Goal: Transaction & Acquisition: Purchase product/service

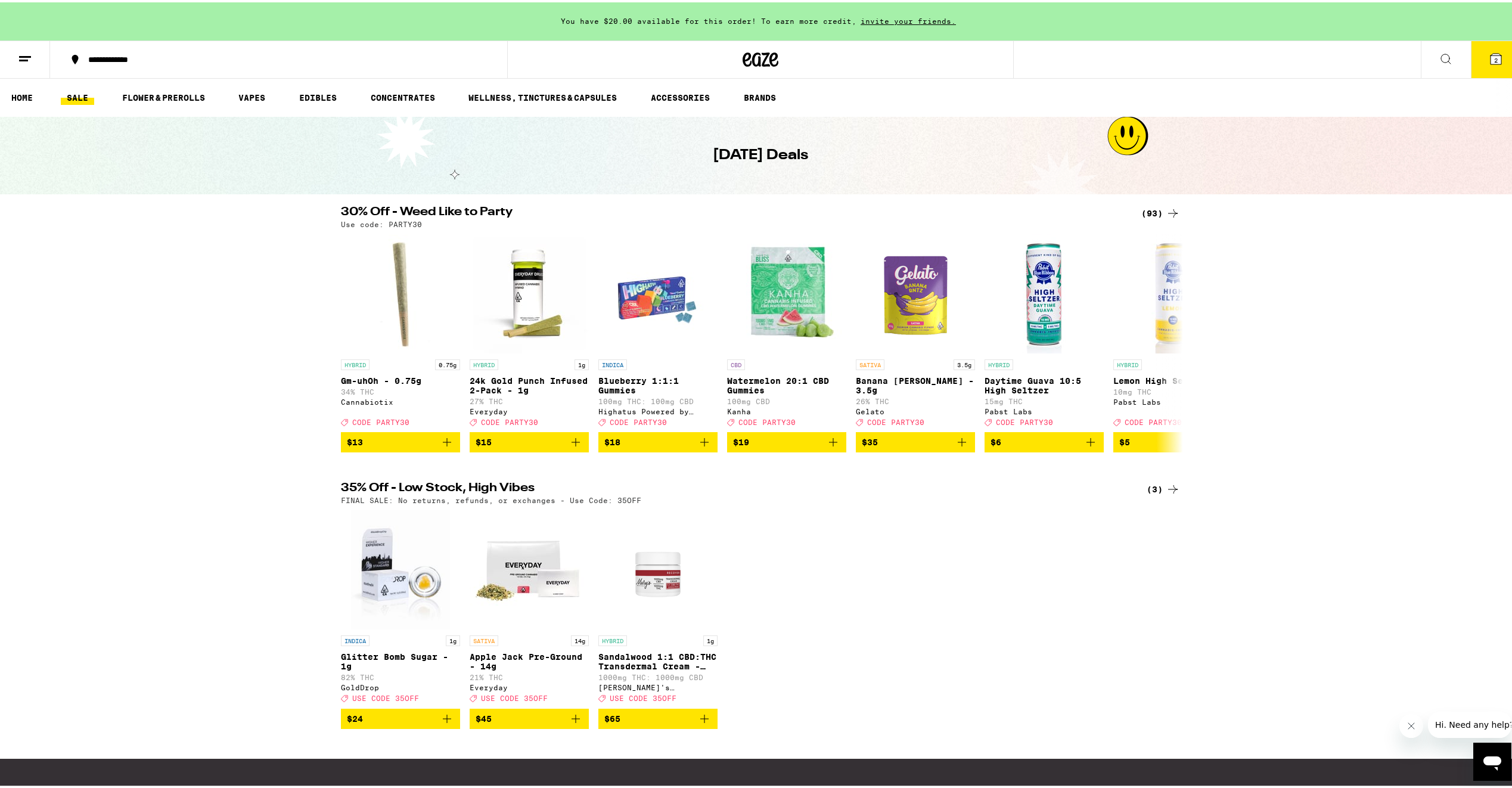
click at [1156, 209] on div "(93)" at bounding box center [1160, 211] width 39 height 14
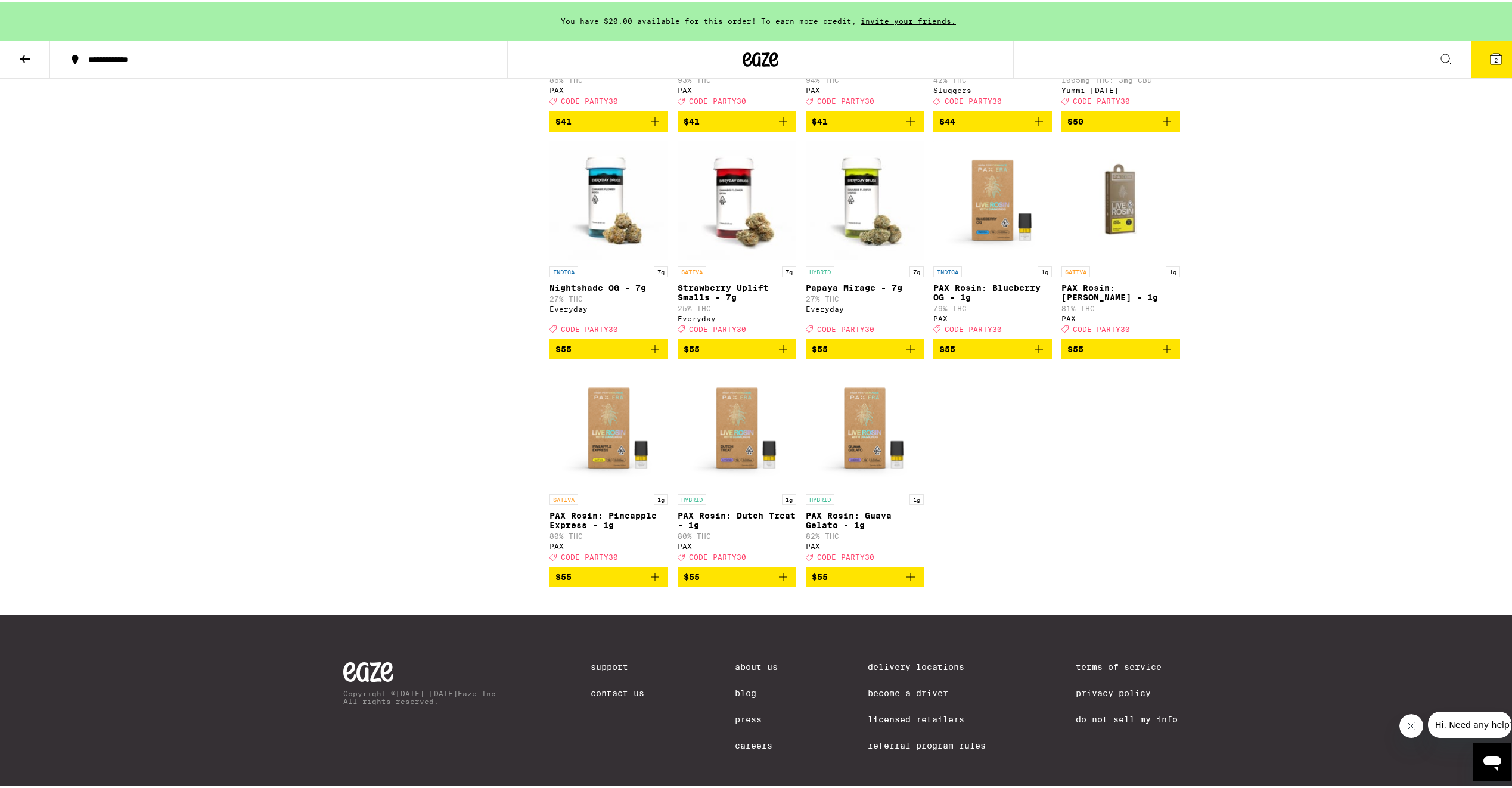
scroll to position [3933, 0]
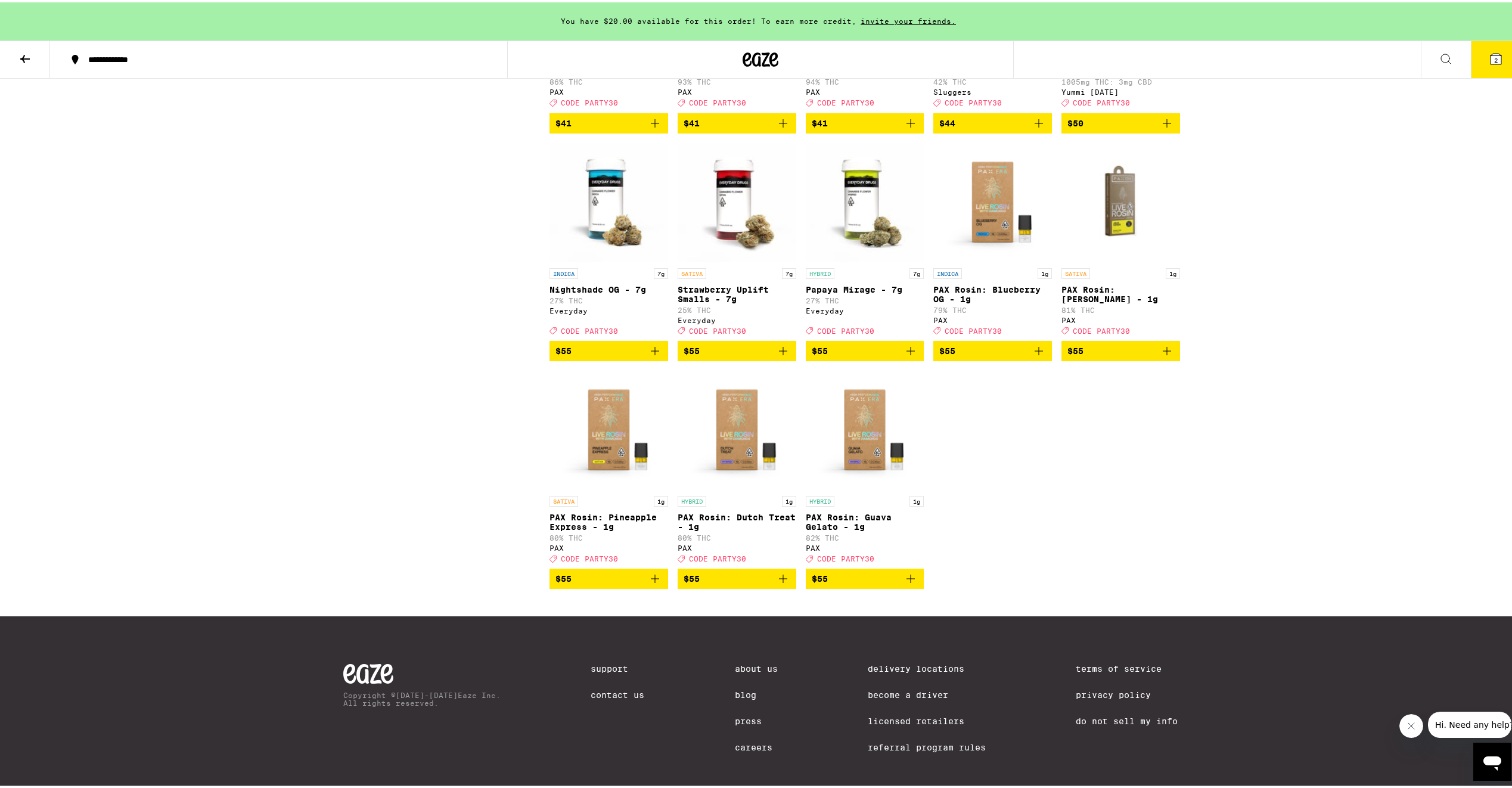
click at [574, 356] on span "$55" at bounding box center [608, 348] width 107 height 14
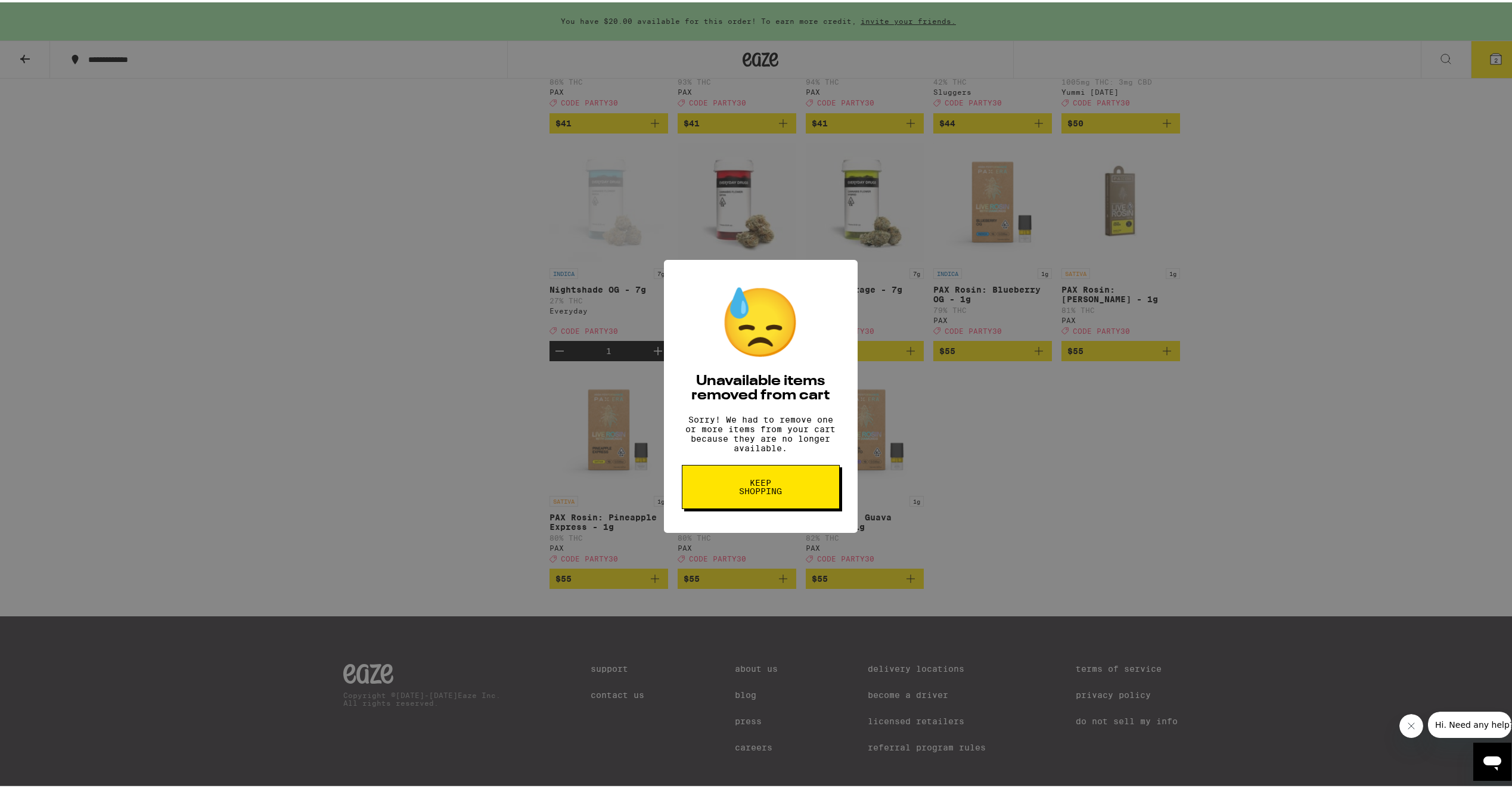
click at [786, 486] on span "Keep Shopping" at bounding box center [761, 484] width 62 height 17
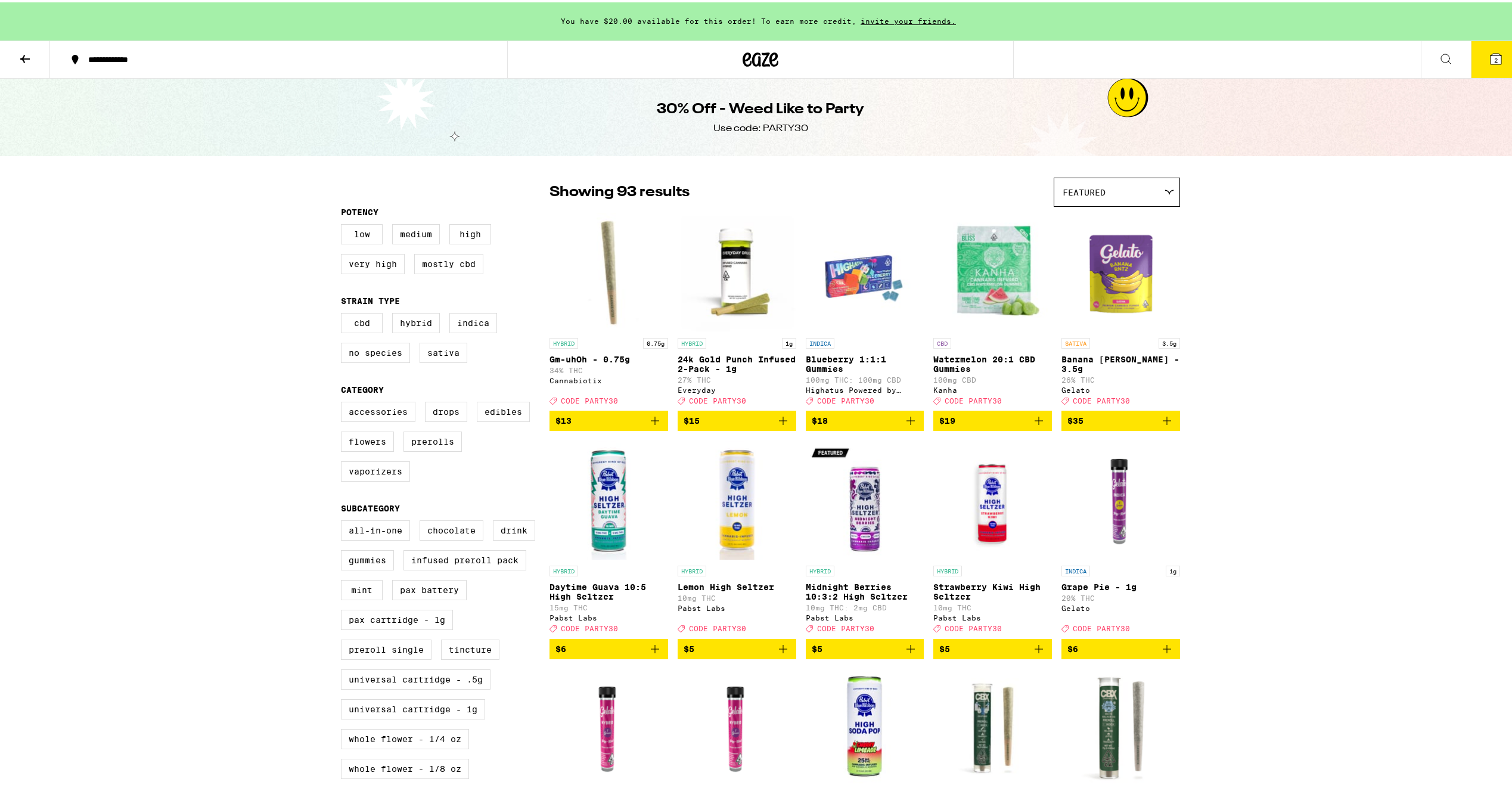
click at [1484, 73] on button "2" at bounding box center [1495, 57] width 50 height 37
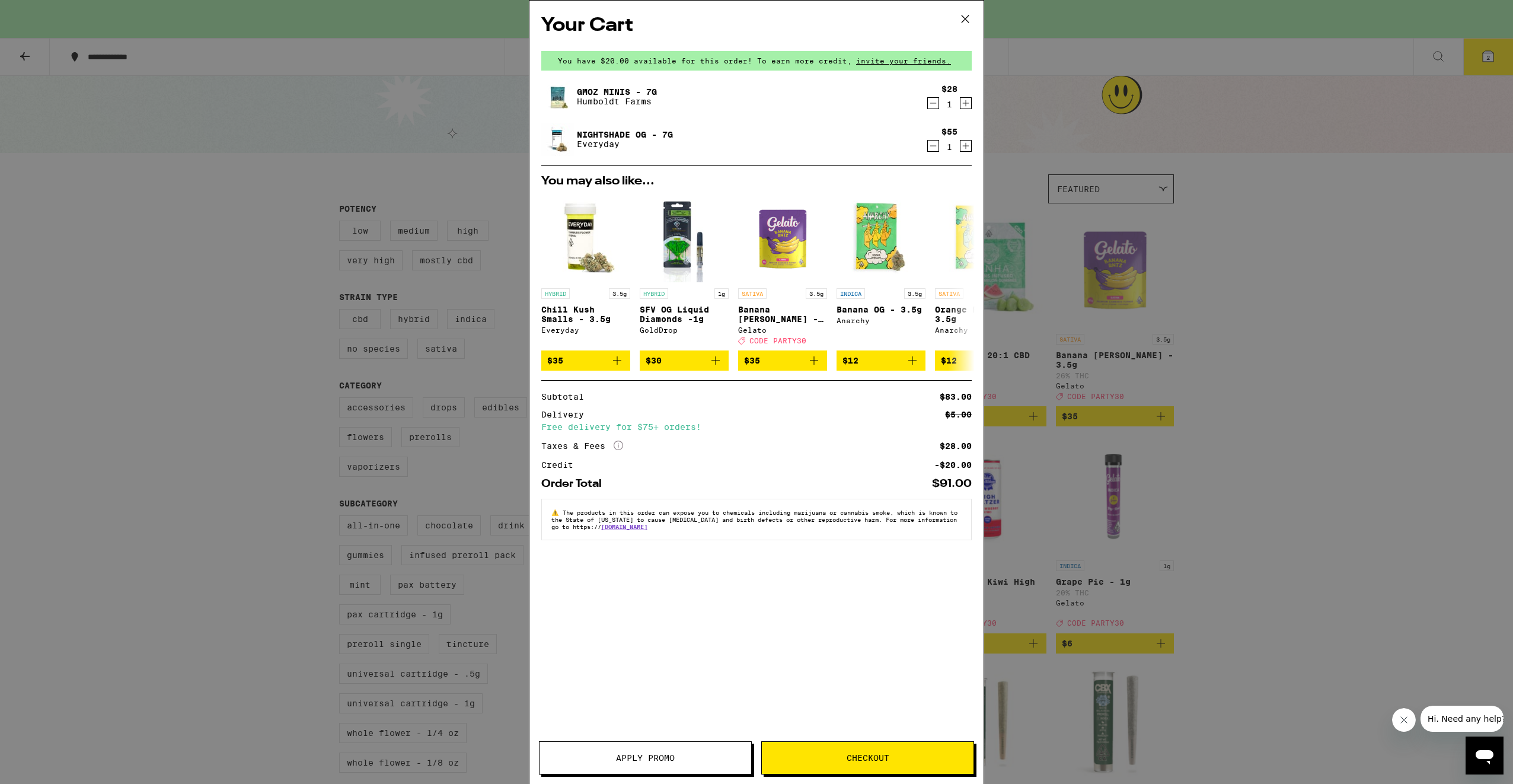
click at [922, 105] on div "GMOz Minis - 7g Humboldt Farms" at bounding box center [734, 97] width 385 height 33
click at [935, 105] on icon "Decrement" at bounding box center [933, 103] width 10 height 14
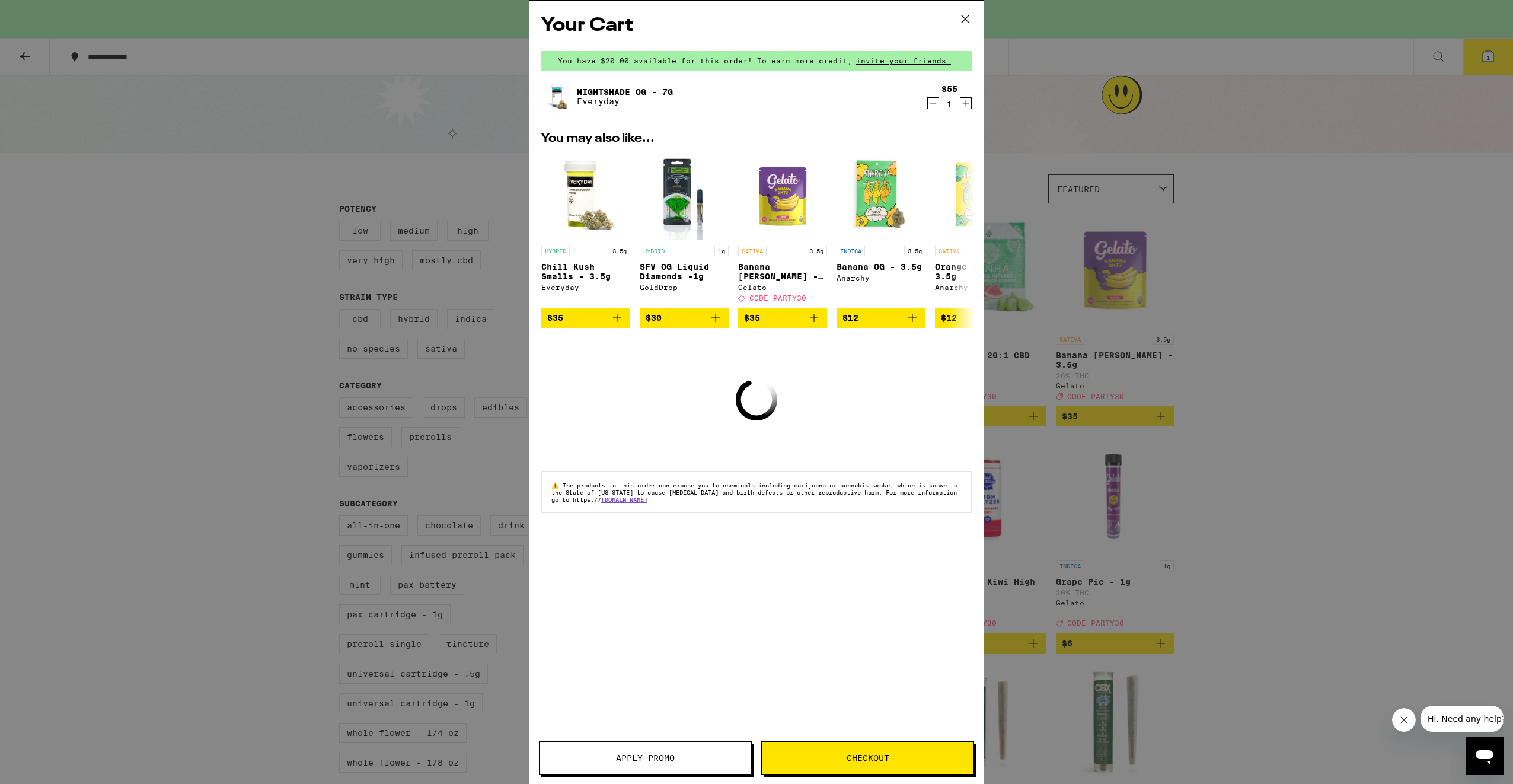
click at [337, 213] on div "Your Cart You have $20.00 available for this order! To earn more credit, invite…" at bounding box center [756, 392] width 1513 height 784
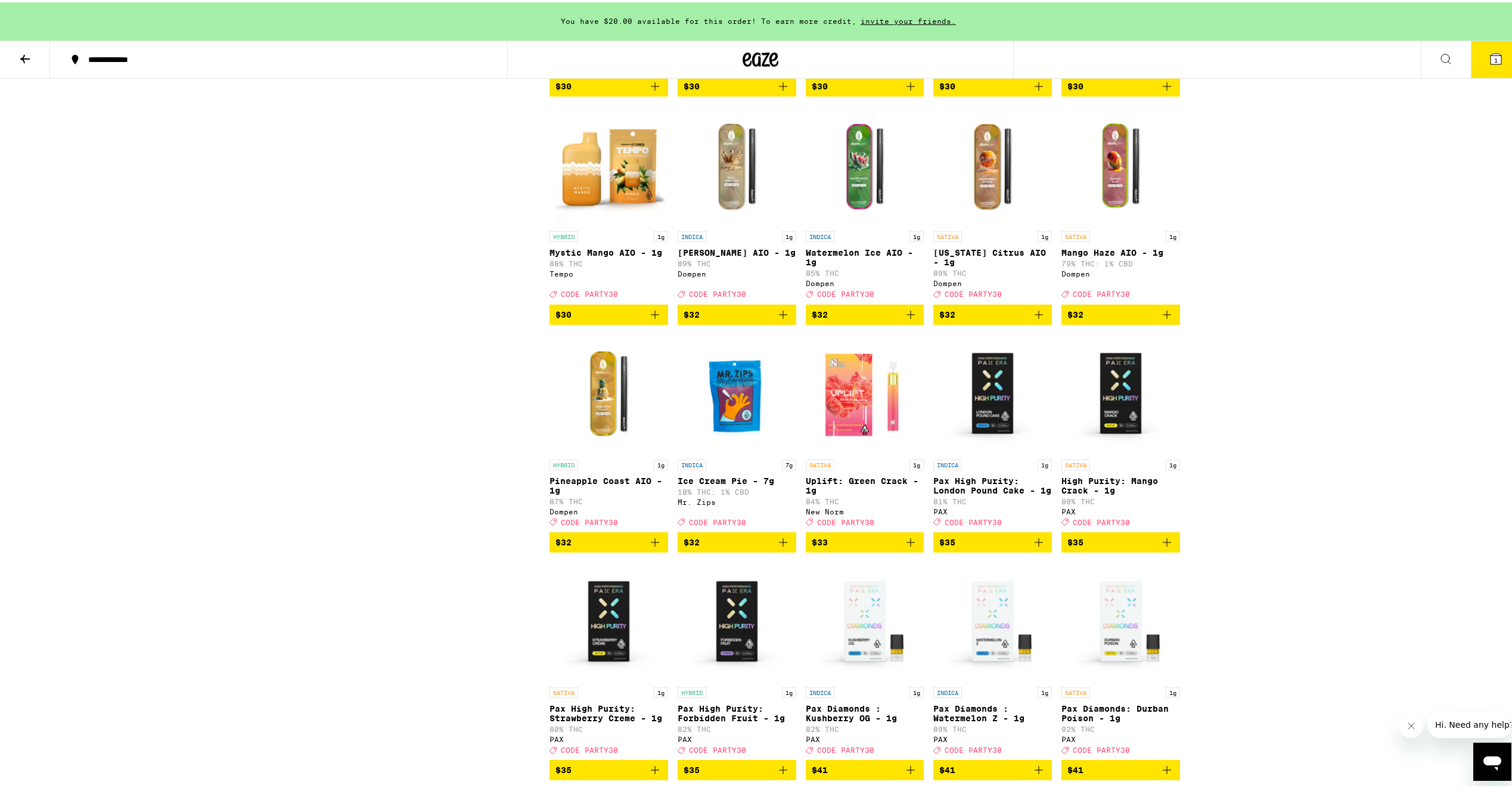
scroll to position [3046, 0]
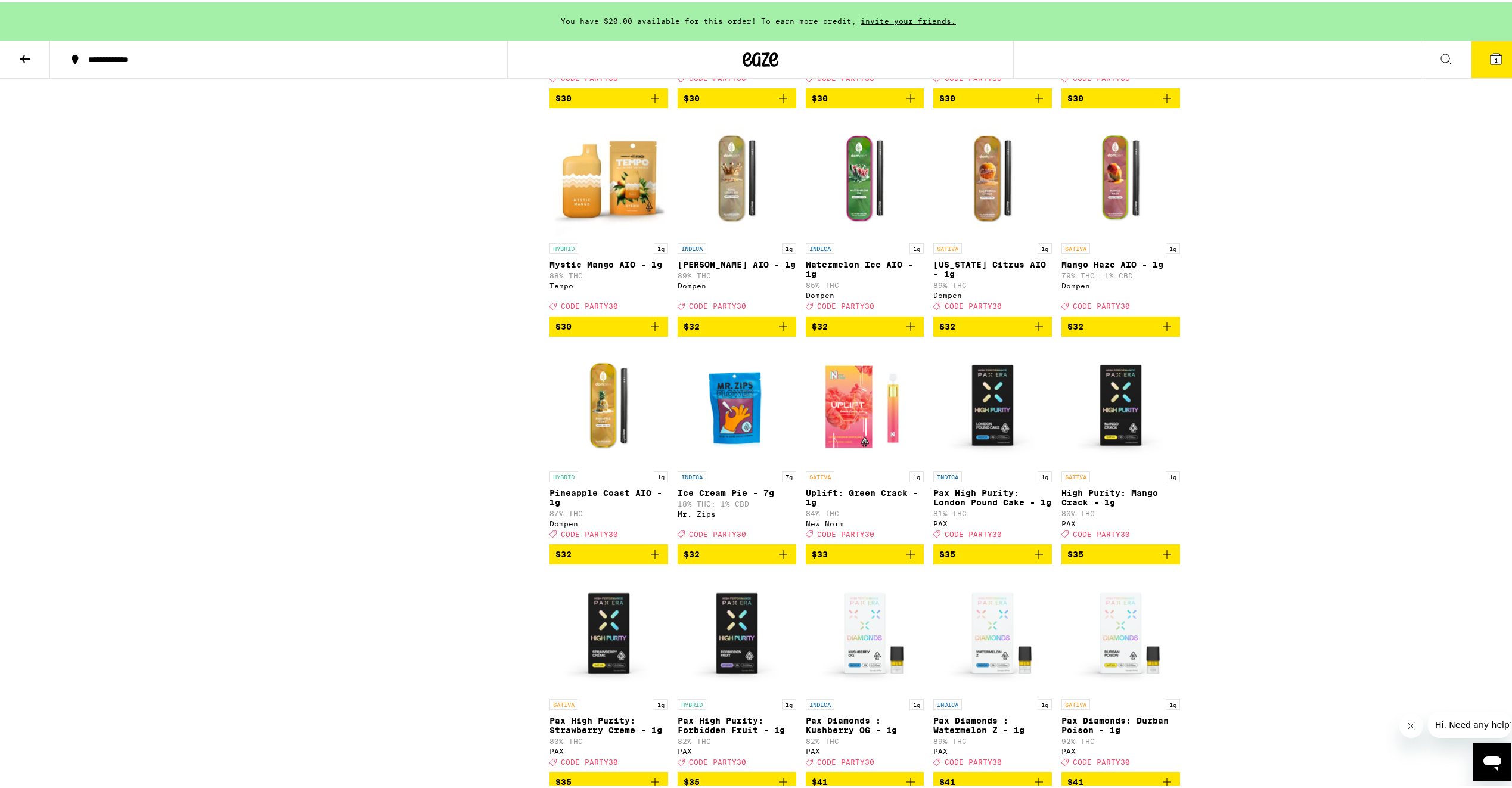
click at [861, 463] on img "Open page for Uplift: Green Crack - 1g from New Norm" at bounding box center [865, 404] width 119 height 119
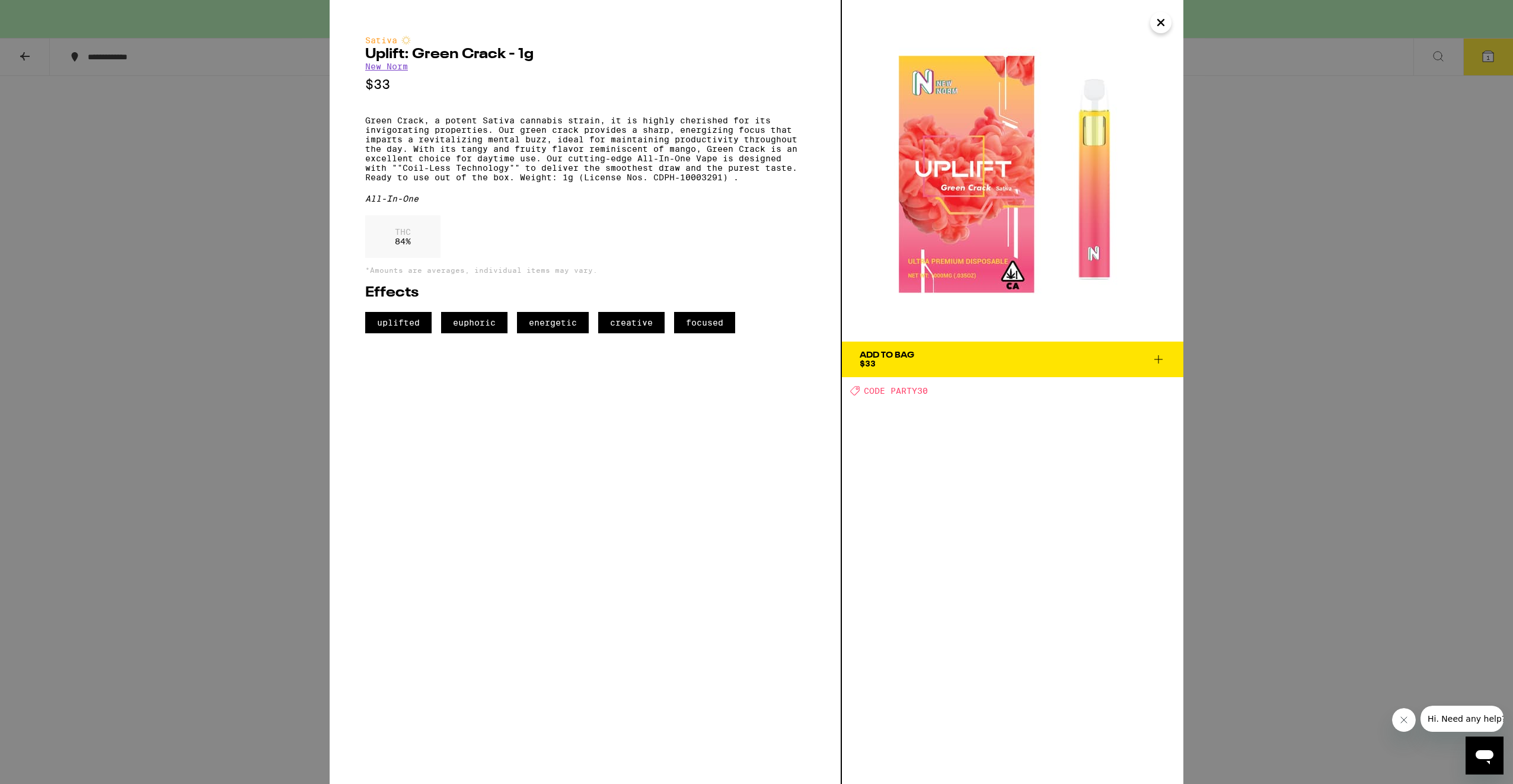
click at [1163, 23] on icon "Close" at bounding box center [1161, 22] width 14 height 18
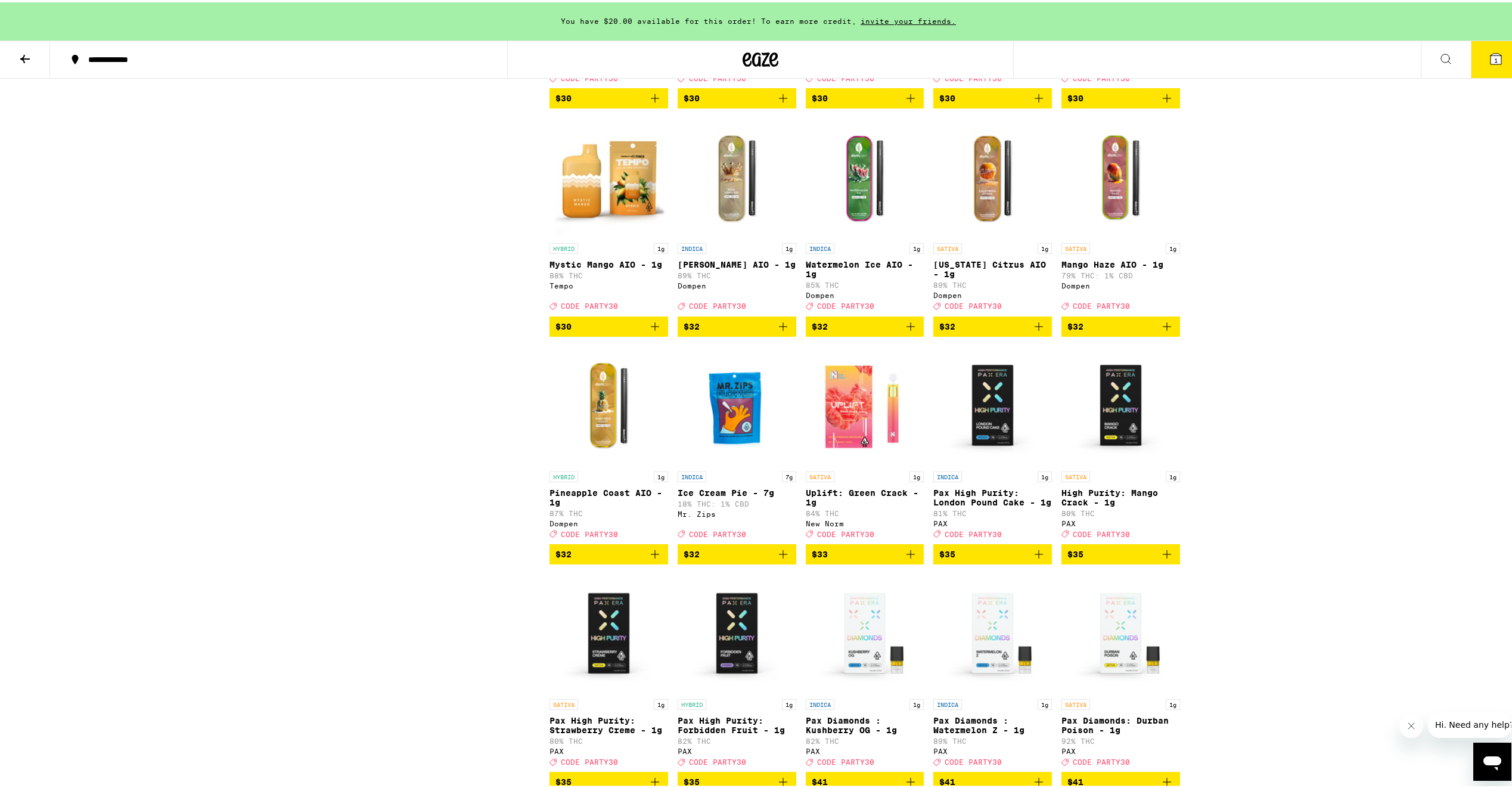
click at [738, 235] on img "Open page for King Louis XIII AIO - 1g from Dompen" at bounding box center [737, 175] width 119 height 119
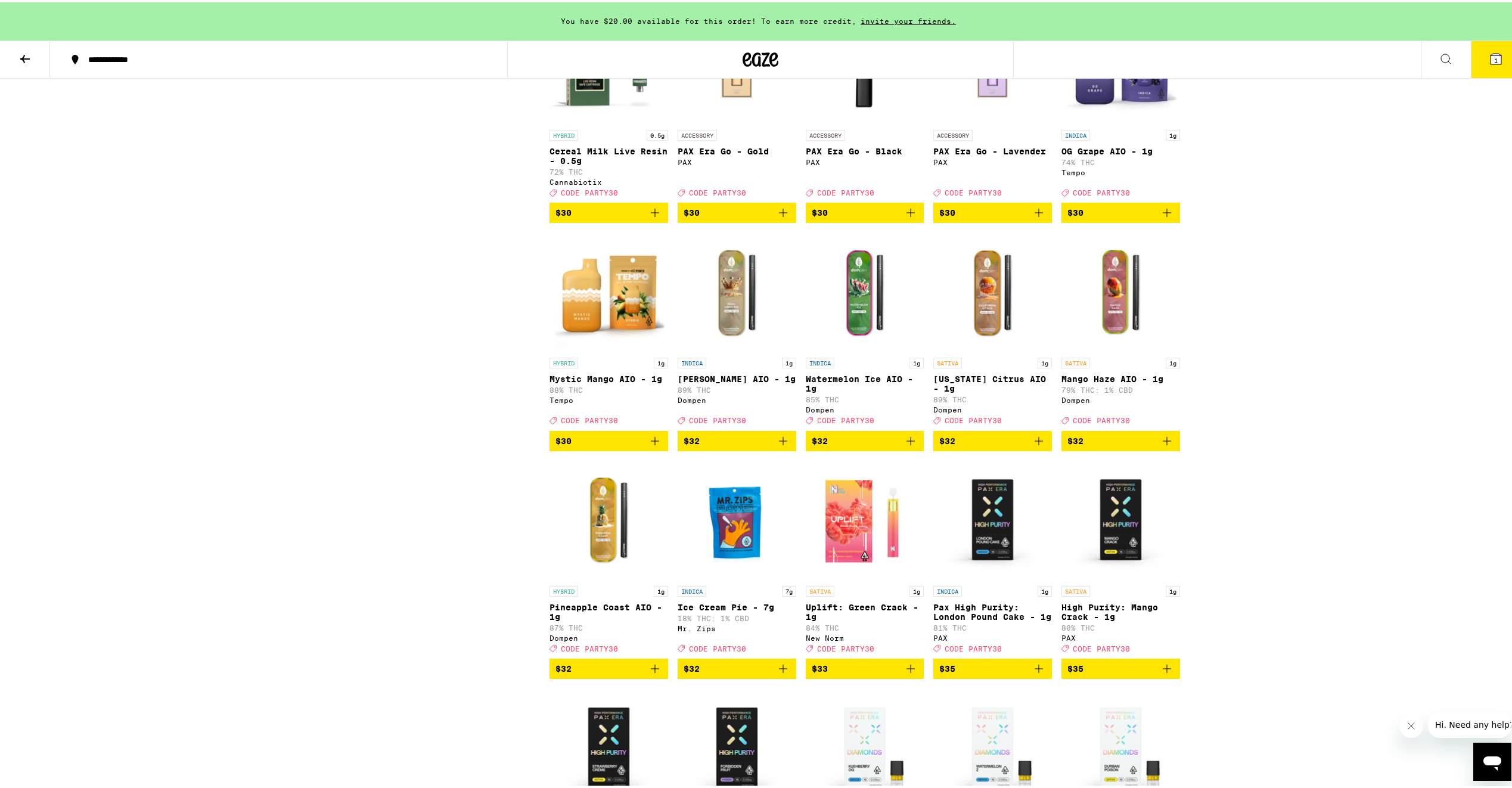
scroll to position [2927, 0]
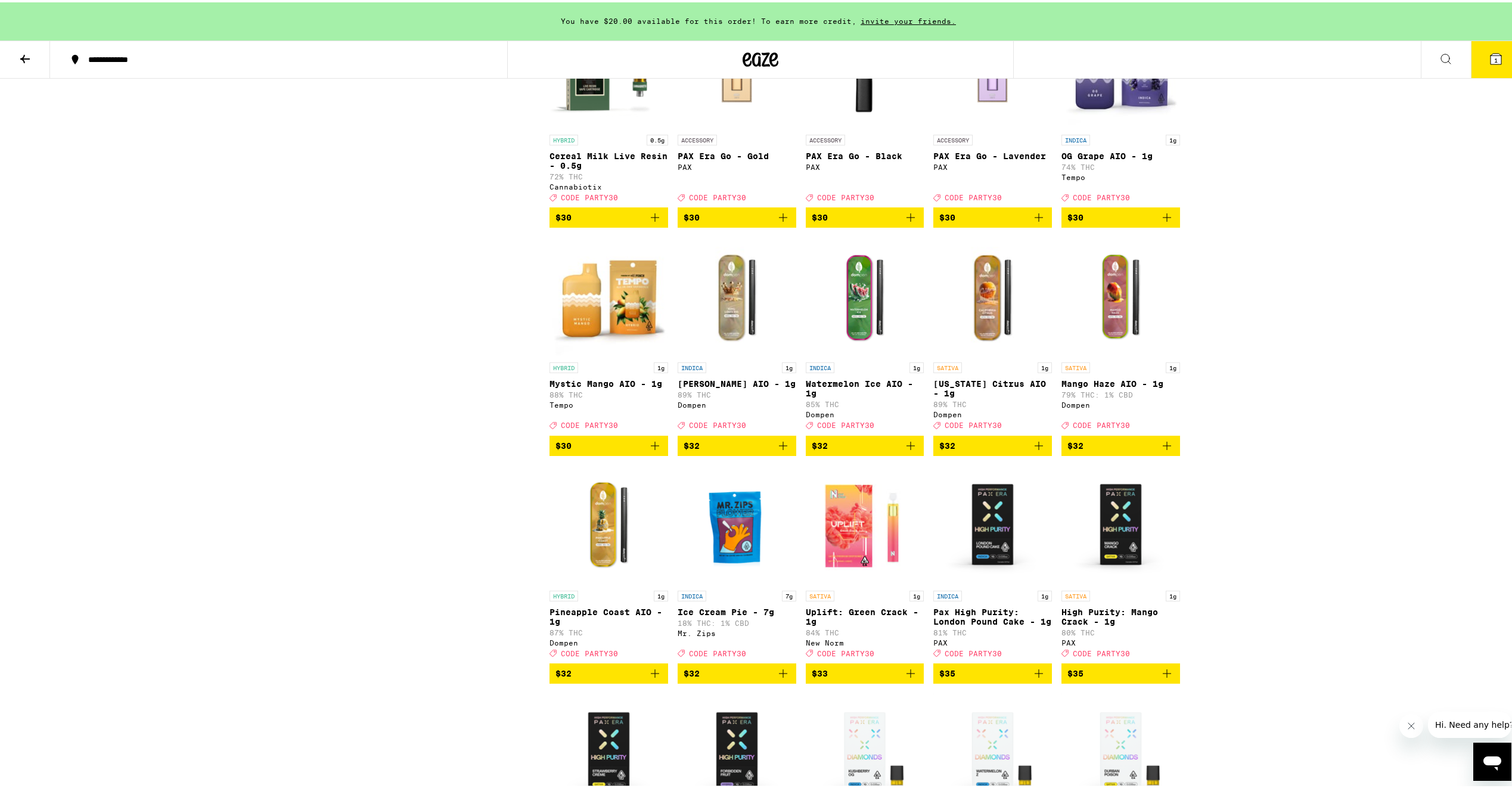
click at [1097, 126] on img "Open page for OG Grape AIO - 1g from Tempo" at bounding box center [1120, 67] width 119 height 119
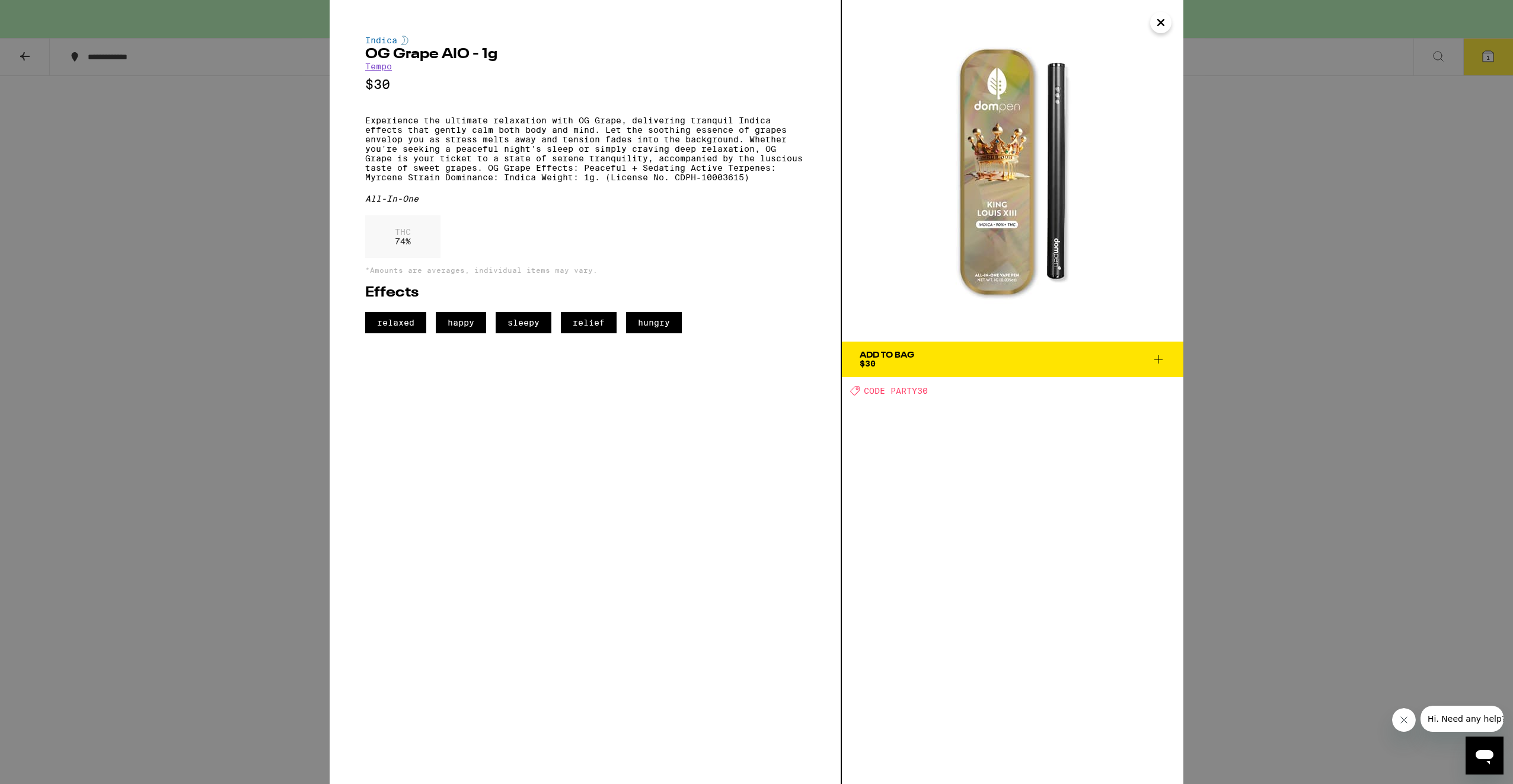
click at [1174, 12] on img at bounding box center [1013, 171] width 342 height 342
click at [1154, 21] on icon "Close" at bounding box center [1161, 22] width 14 height 18
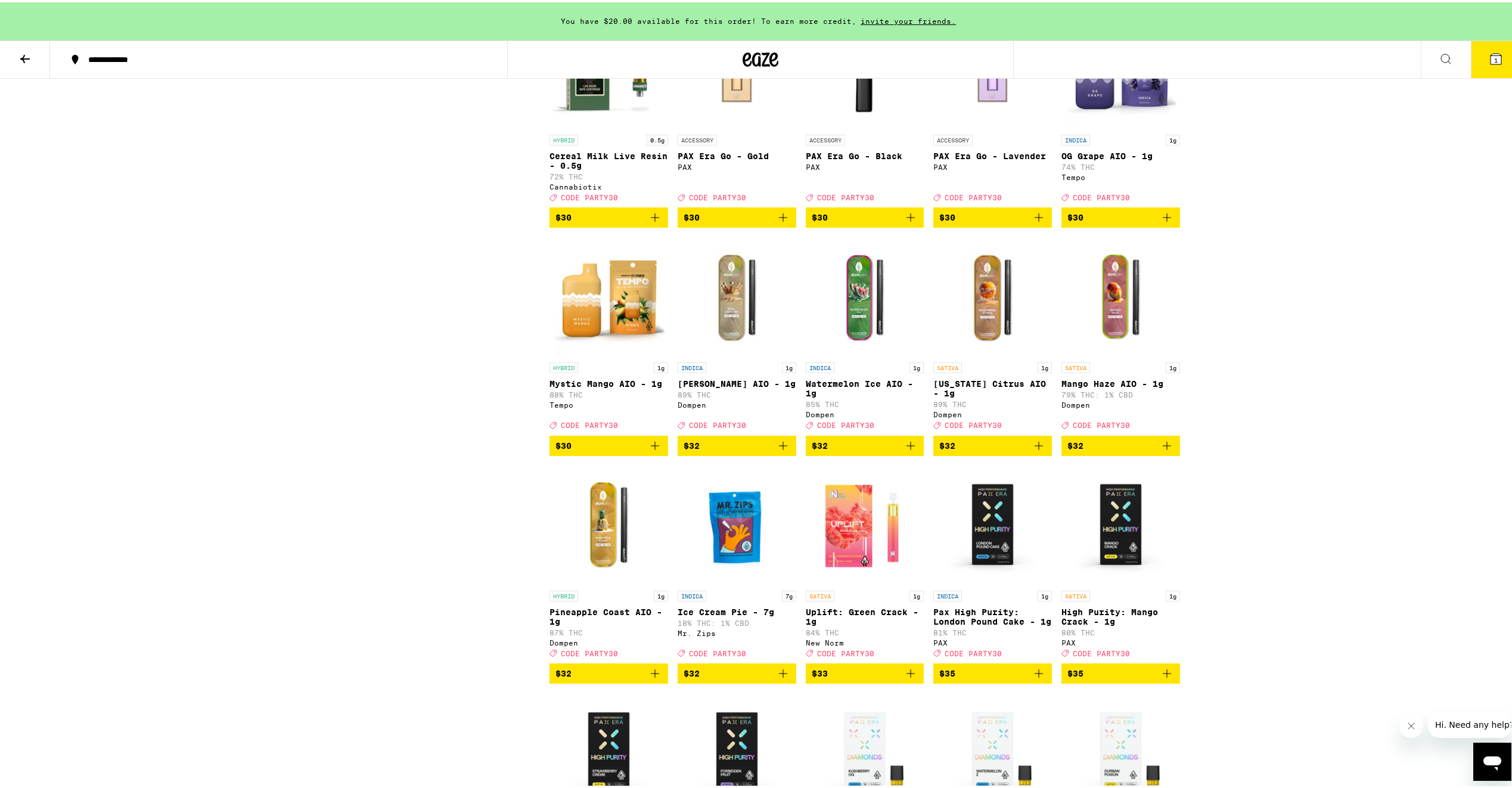
click at [1124, 126] on img "Open page for OG Grape AIO - 1g from Tempo" at bounding box center [1120, 67] width 119 height 119
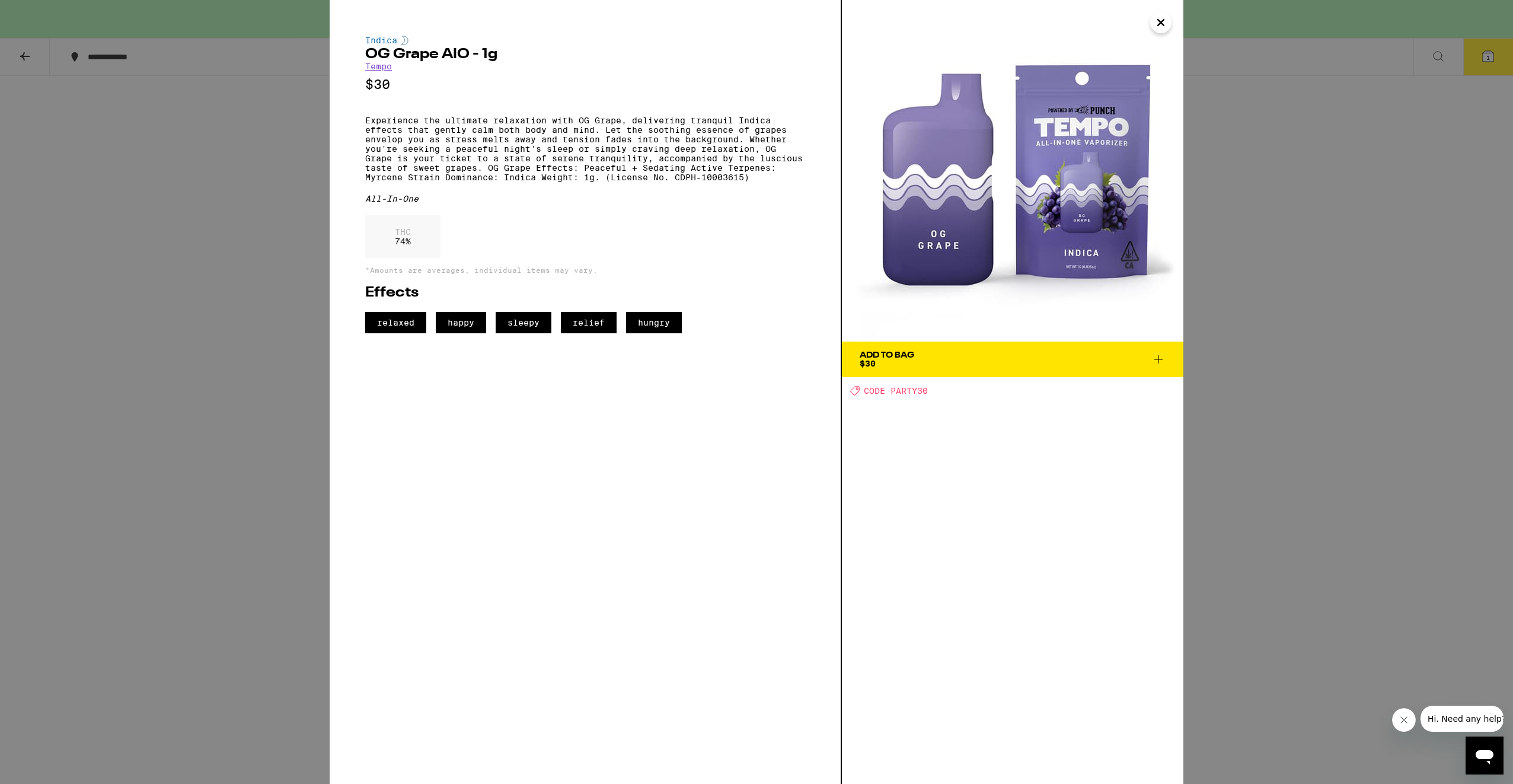
click at [1164, 28] on icon "Close" at bounding box center [1161, 22] width 14 height 18
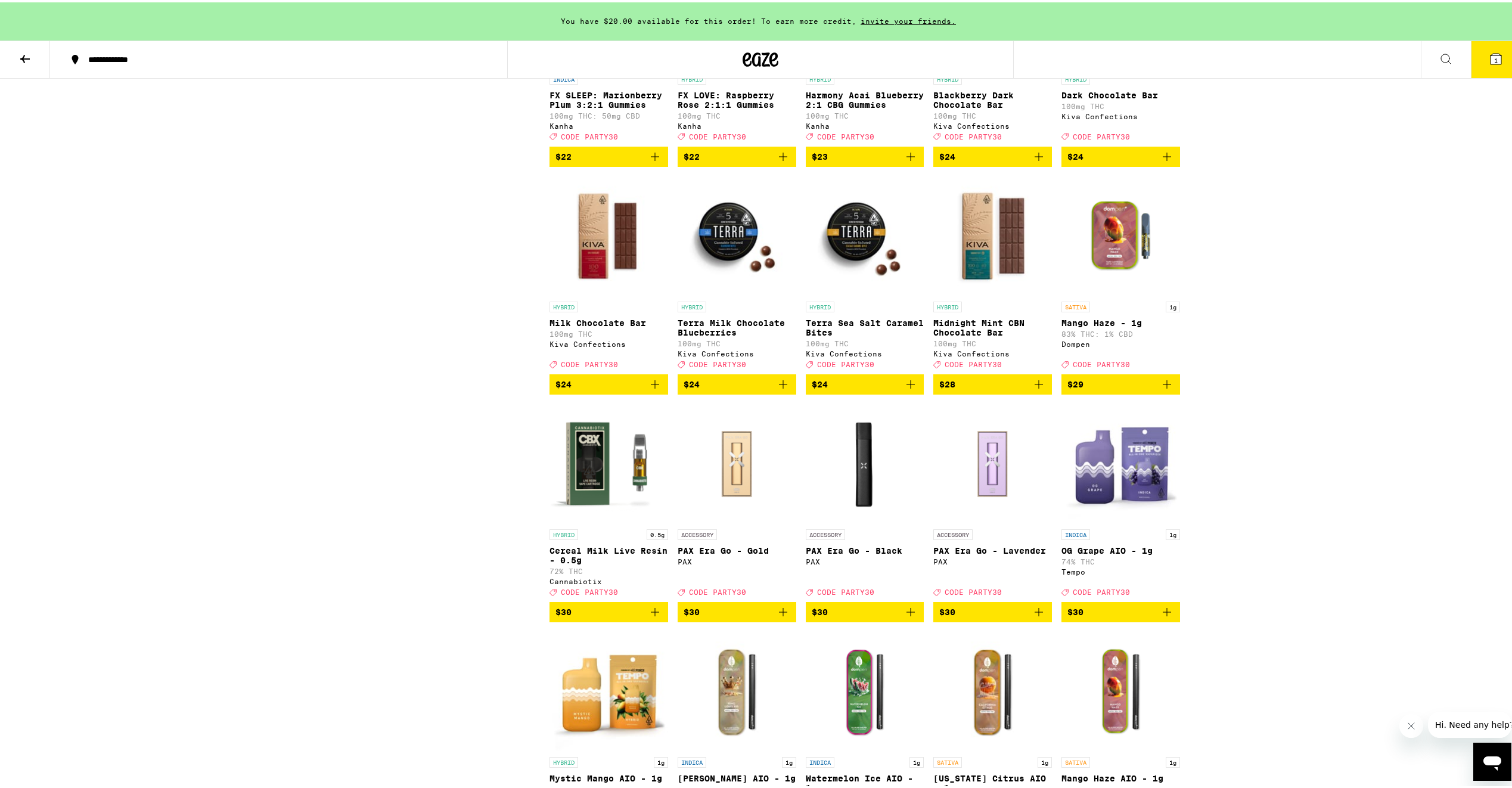
scroll to position [2510, 0]
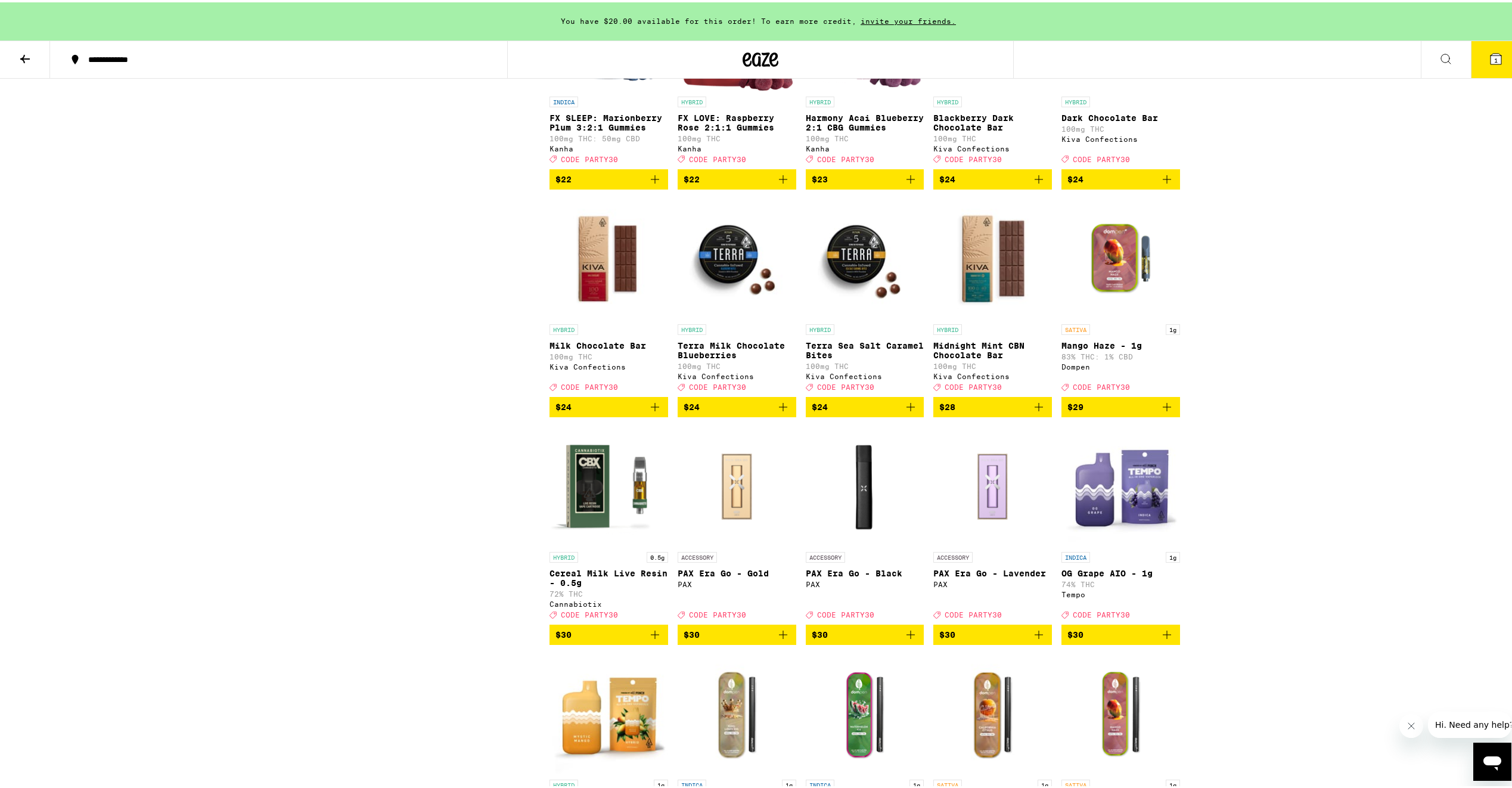
click at [1122, 316] on img "Open page for Mango Haze - 1g from Dompen" at bounding box center [1120, 256] width 119 height 119
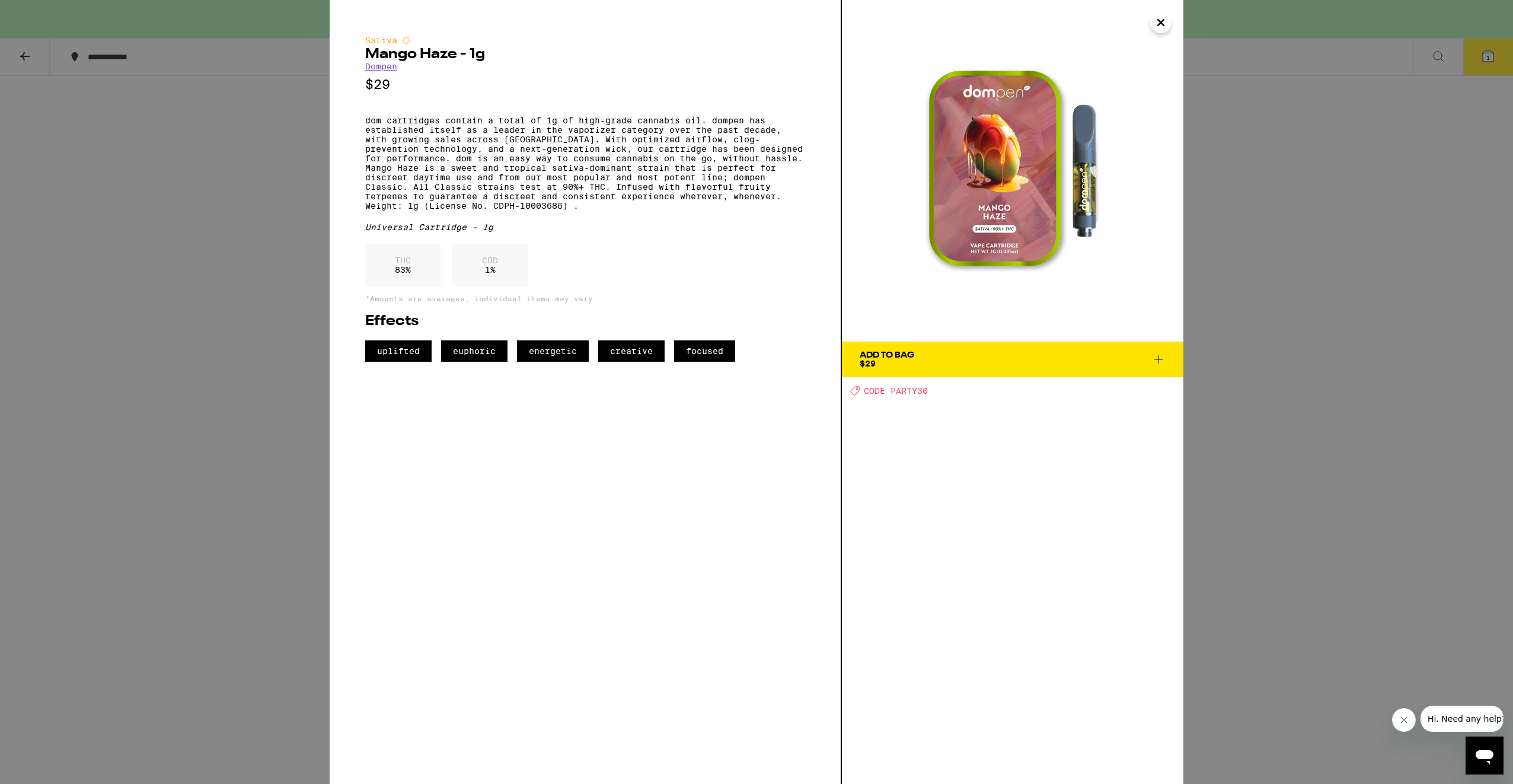
click at [1163, 30] on icon "Close" at bounding box center [1161, 22] width 14 height 18
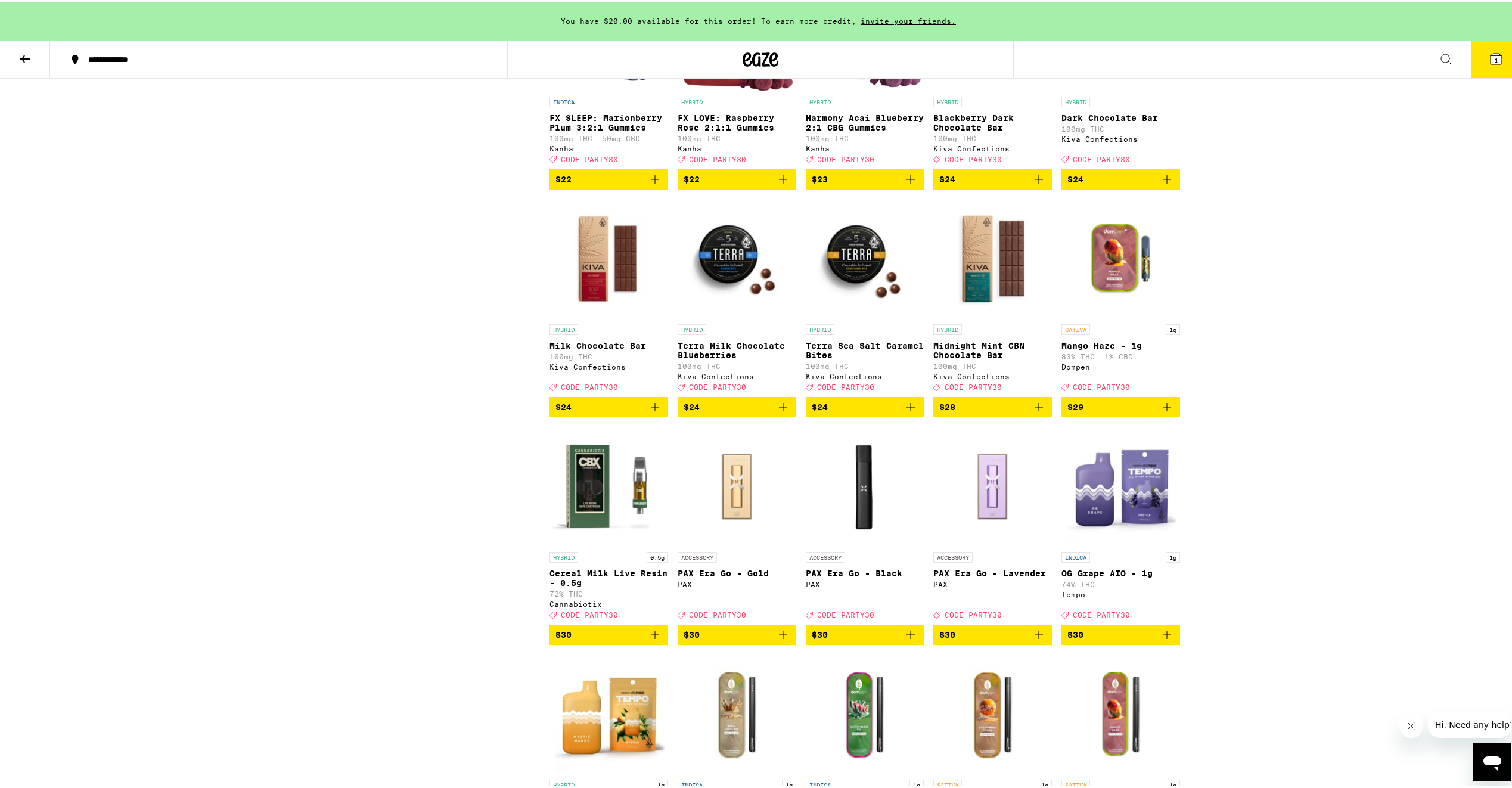
click at [597, 544] on img "Open page for Cereal Milk Live Resin - 0.5g from Cannabiotix" at bounding box center [609, 484] width 119 height 119
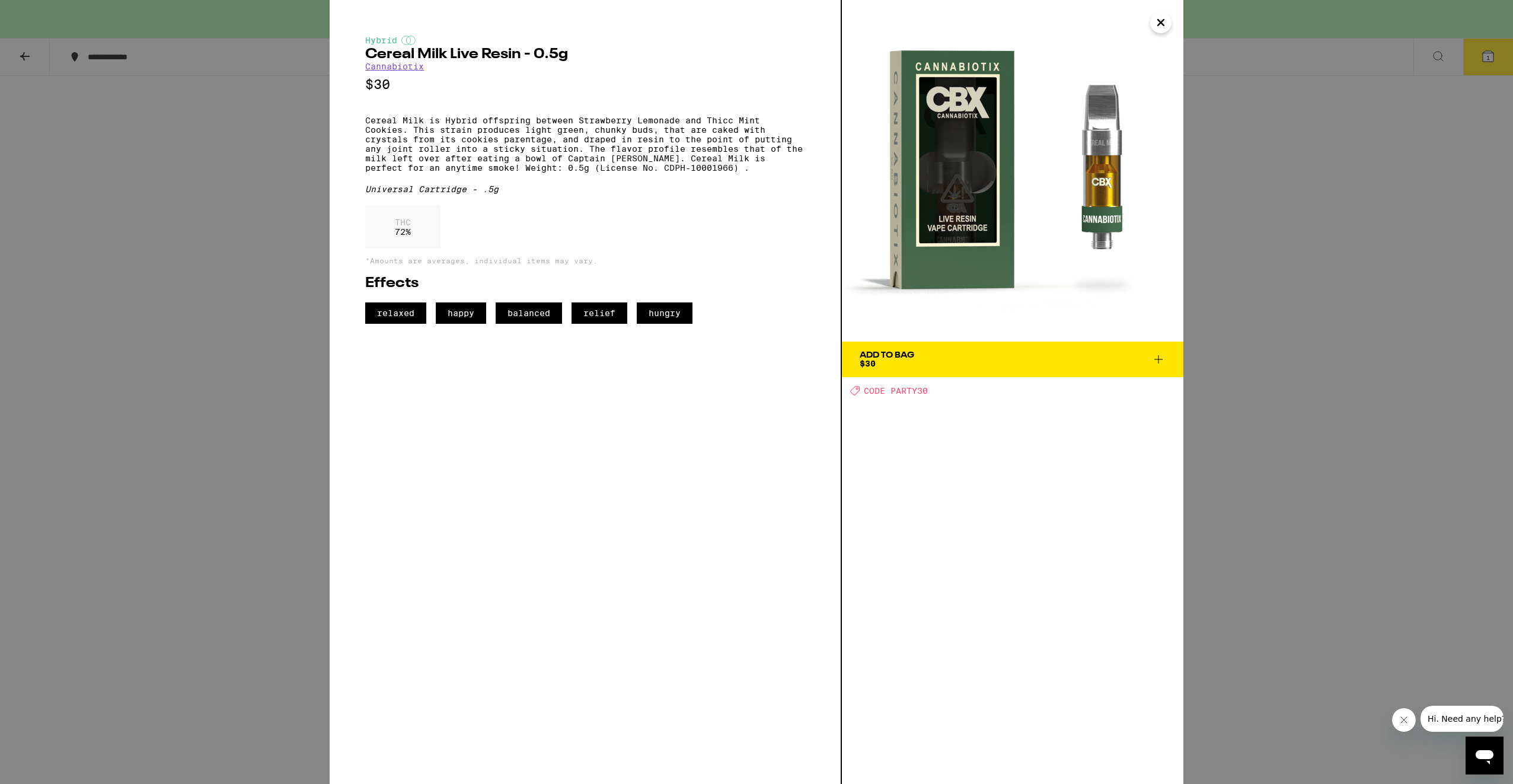
click at [1006, 360] on span "Add To Bag $30" at bounding box center [1013, 359] width 306 height 17
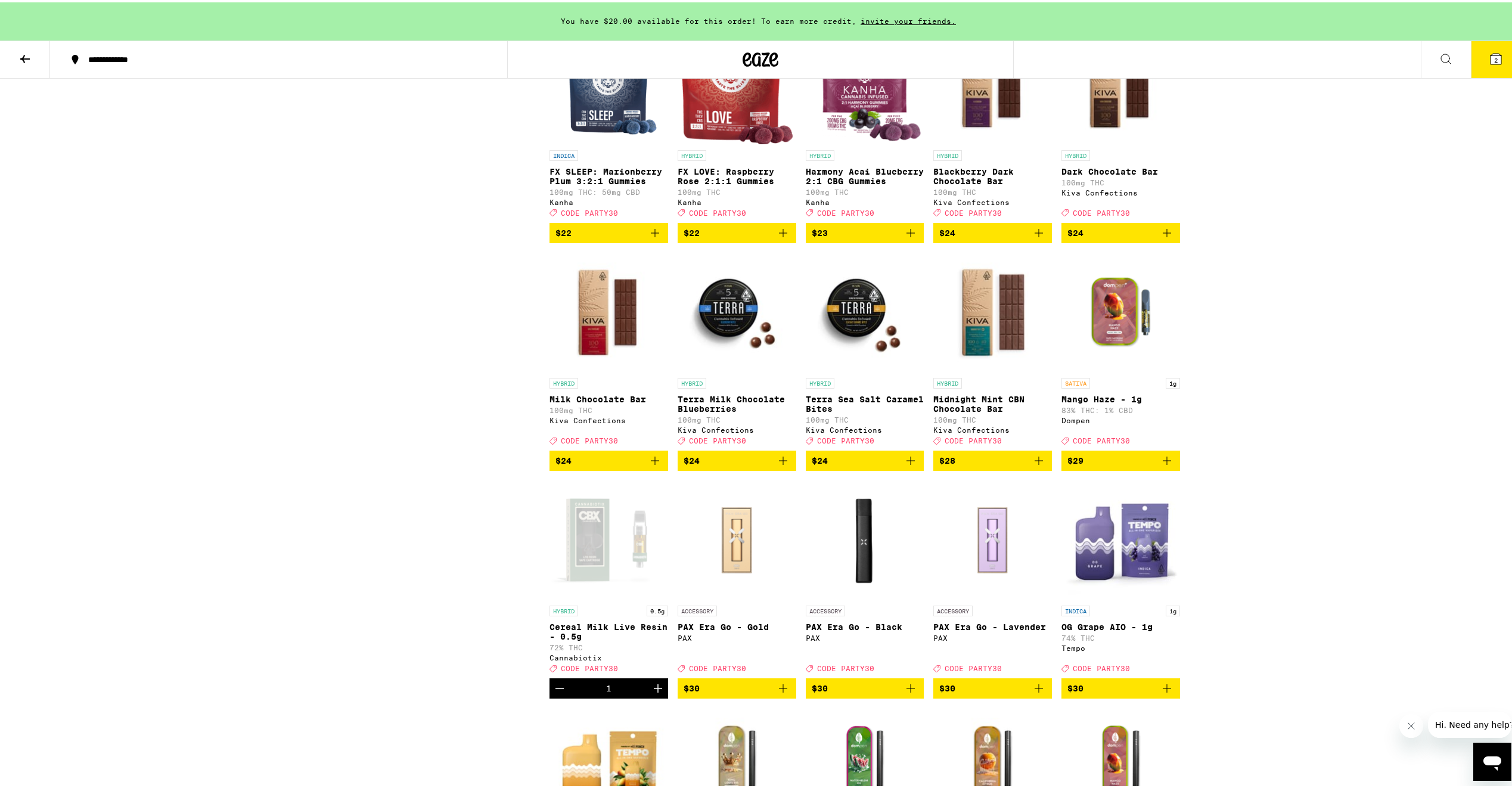
scroll to position [2450, 0]
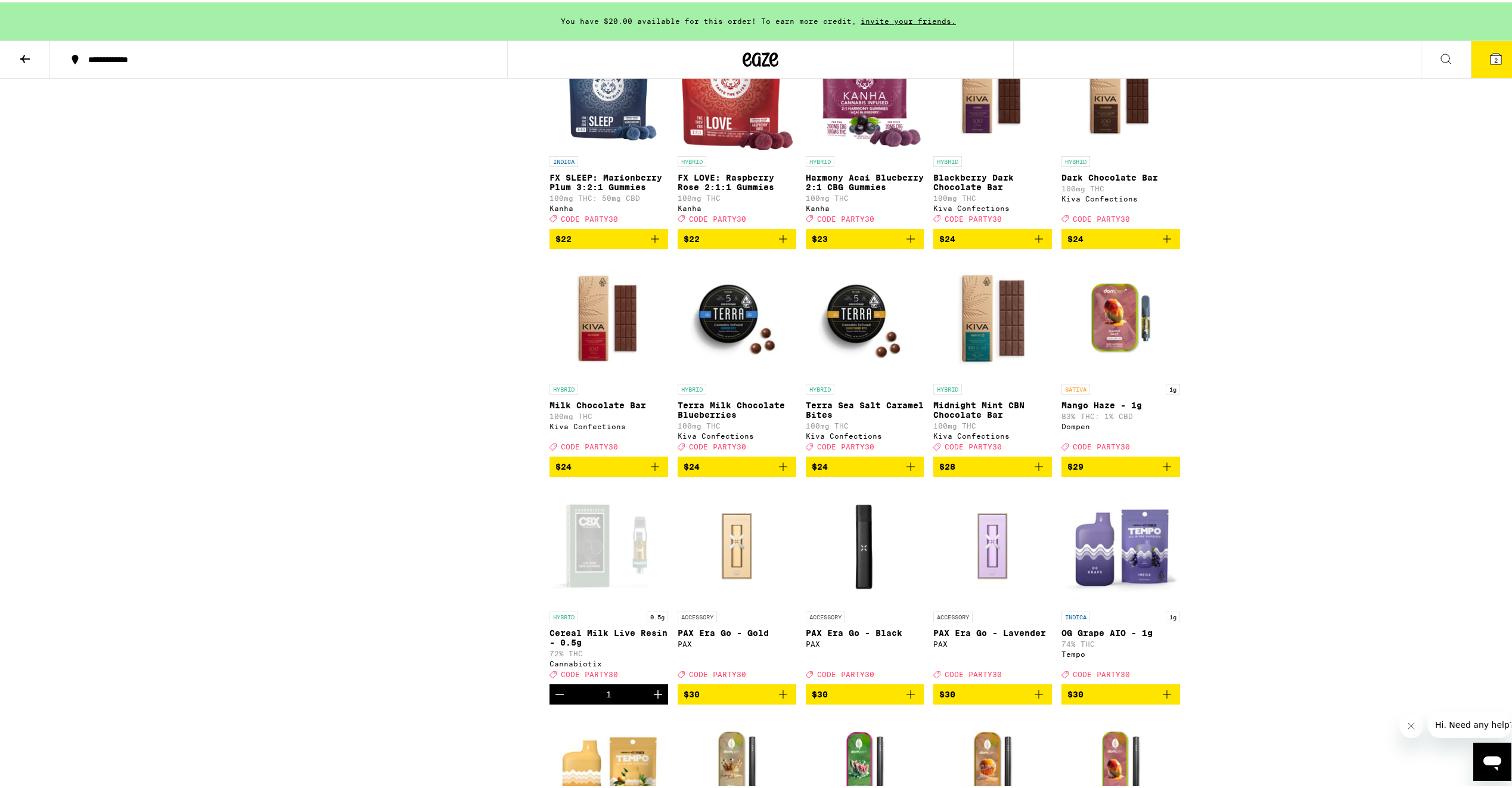
drag, startPoint x: 1492, startPoint y: 50, endPoint x: 1490, endPoint y: 57, distance: 7.3
click at [1492, 50] on icon at bounding box center [1495, 56] width 14 height 14
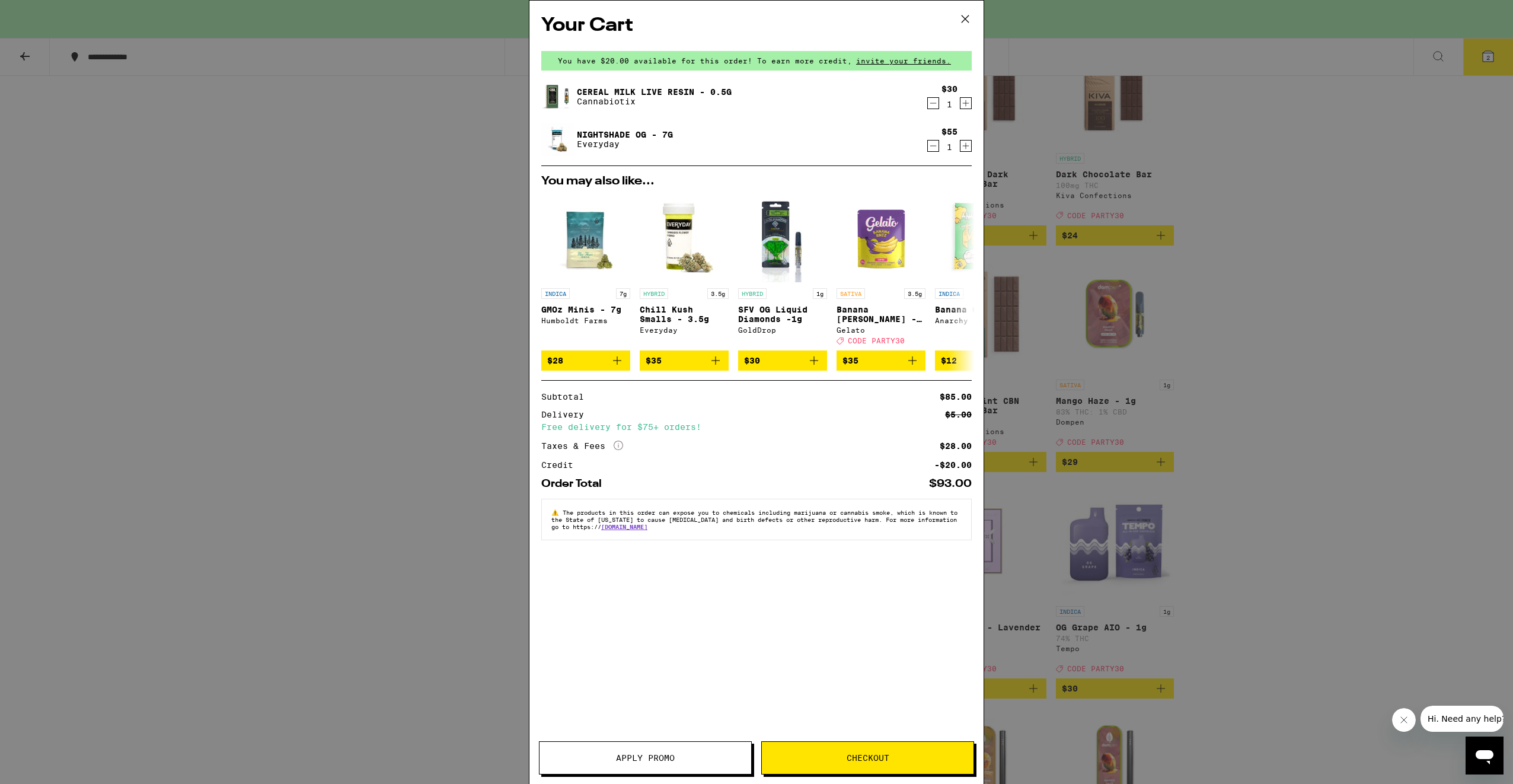
click at [621, 756] on span "Apply Promo" at bounding box center [646, 758] width 59 height 9
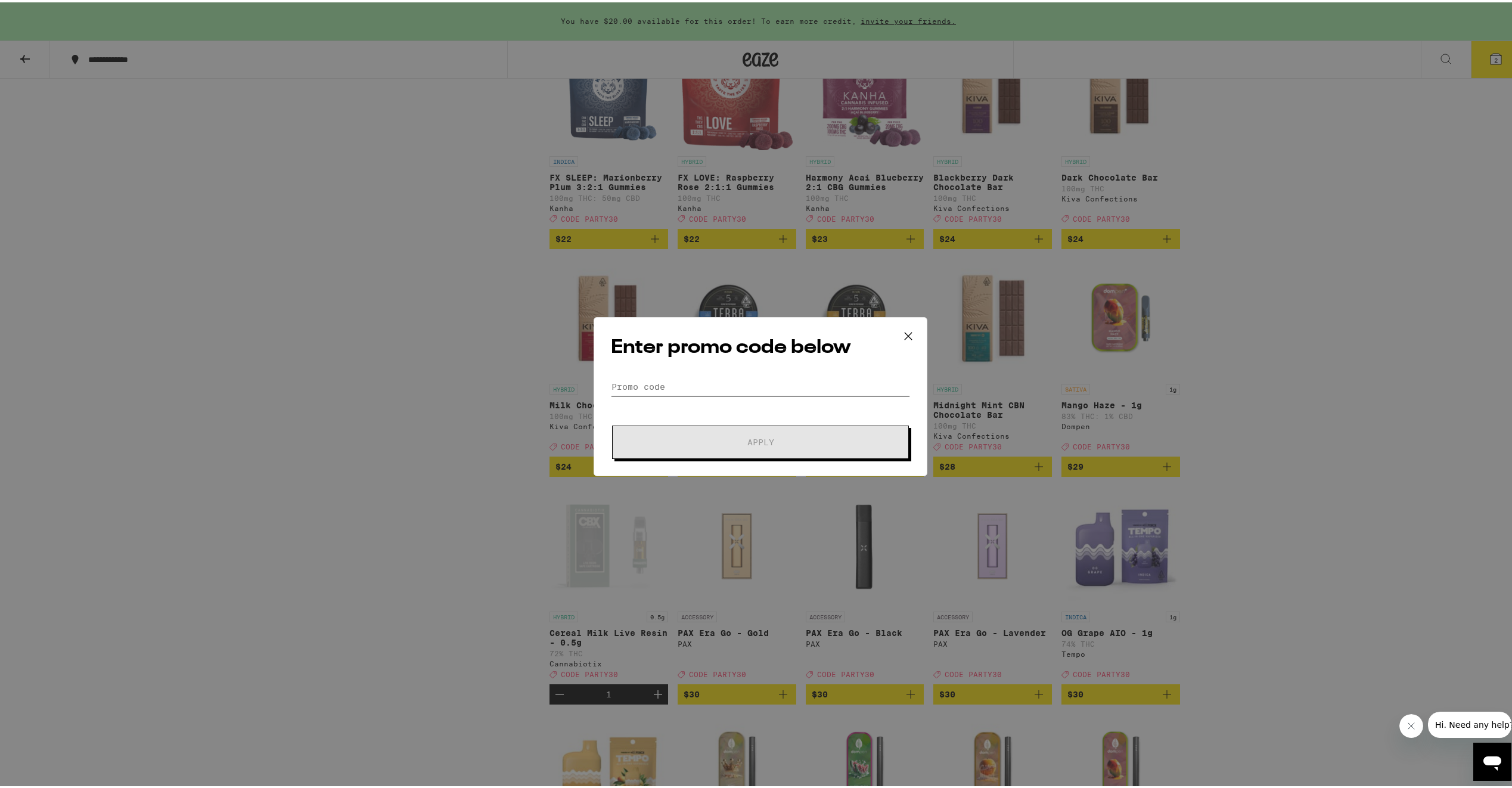
click at [697, 377] on input "Promo Code" at bounding box center [760, 384] width 299 height 18
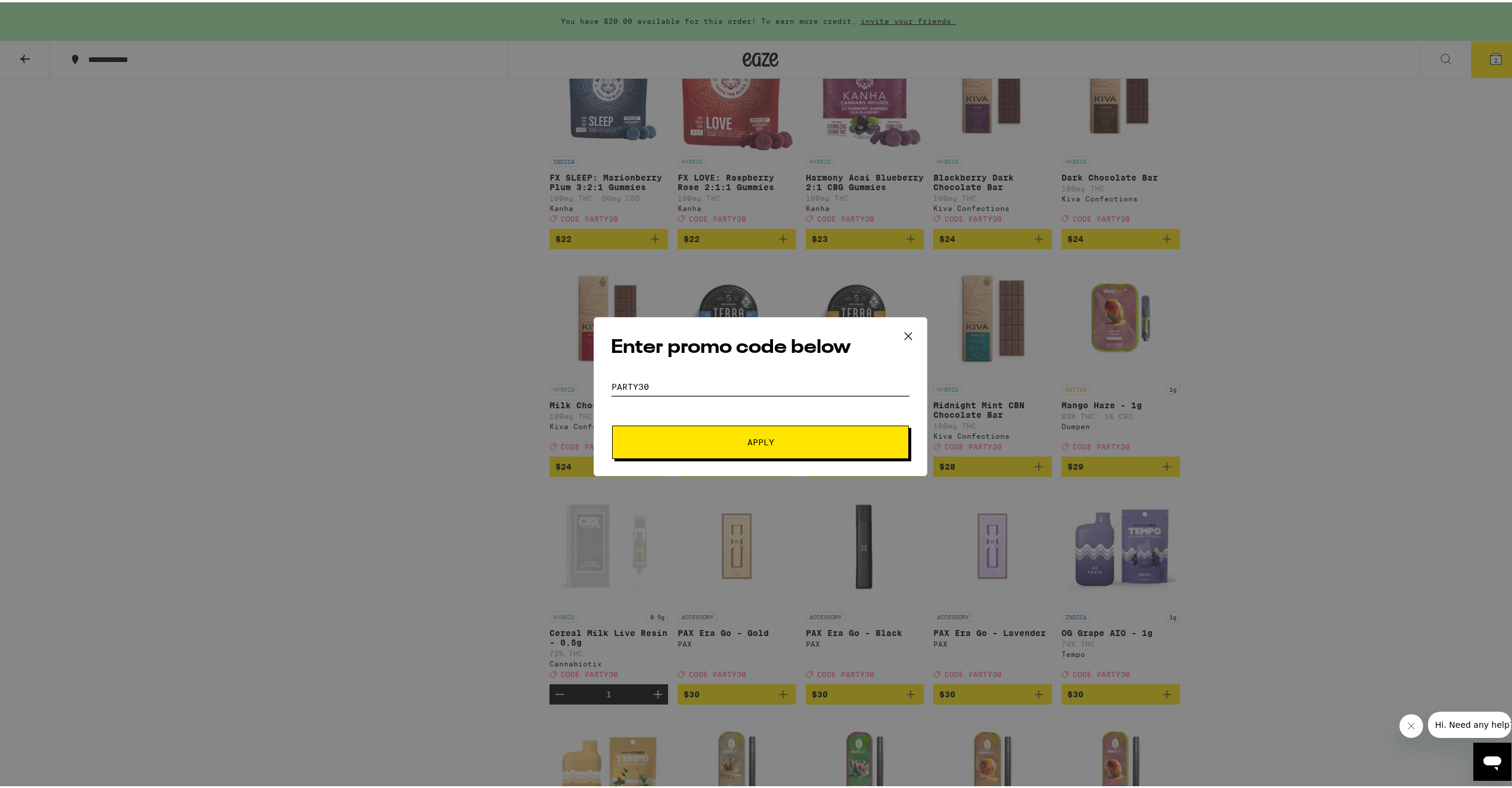
type input "PARTY30"
click at [749, 452] on button "Apply" at bounding box center [760, 440] width 297 height 33
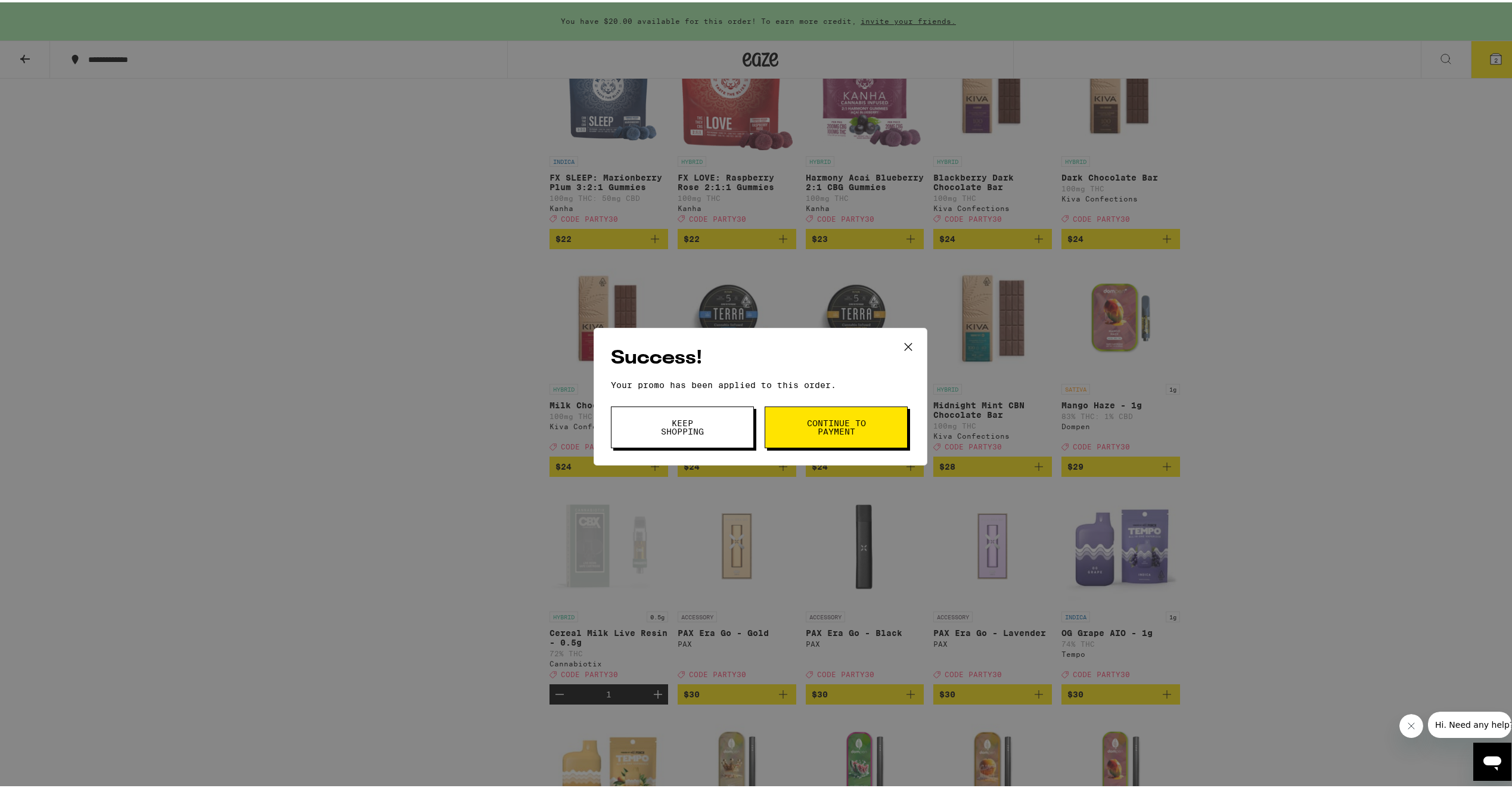
click at [827, 436] on button "Continue to payment" at bounding box center [836, 425] width 143 height 42
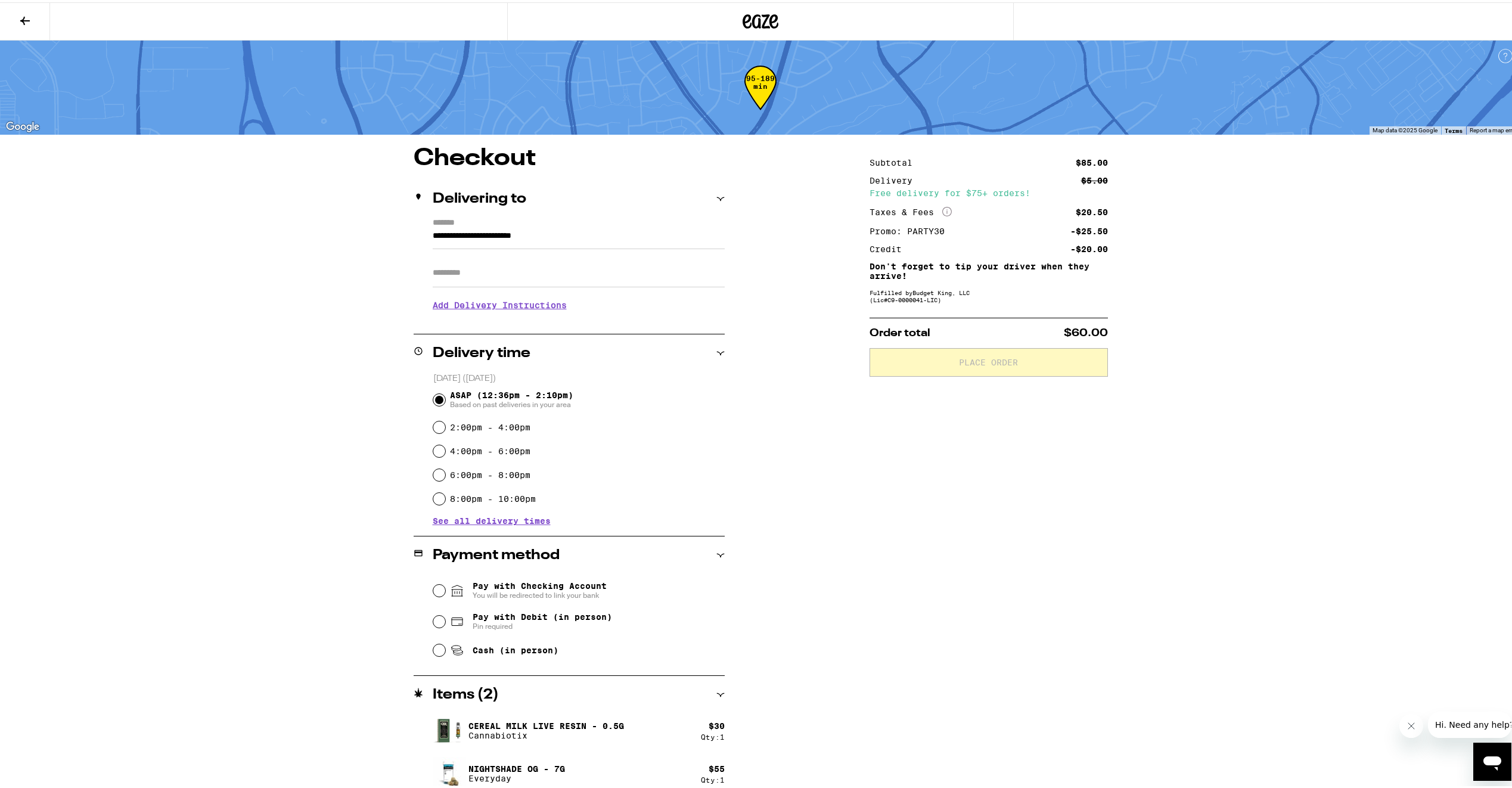
click at [505, 277] on input "Apt/Suite" at bounding box center [579, 270] width 292 height 28
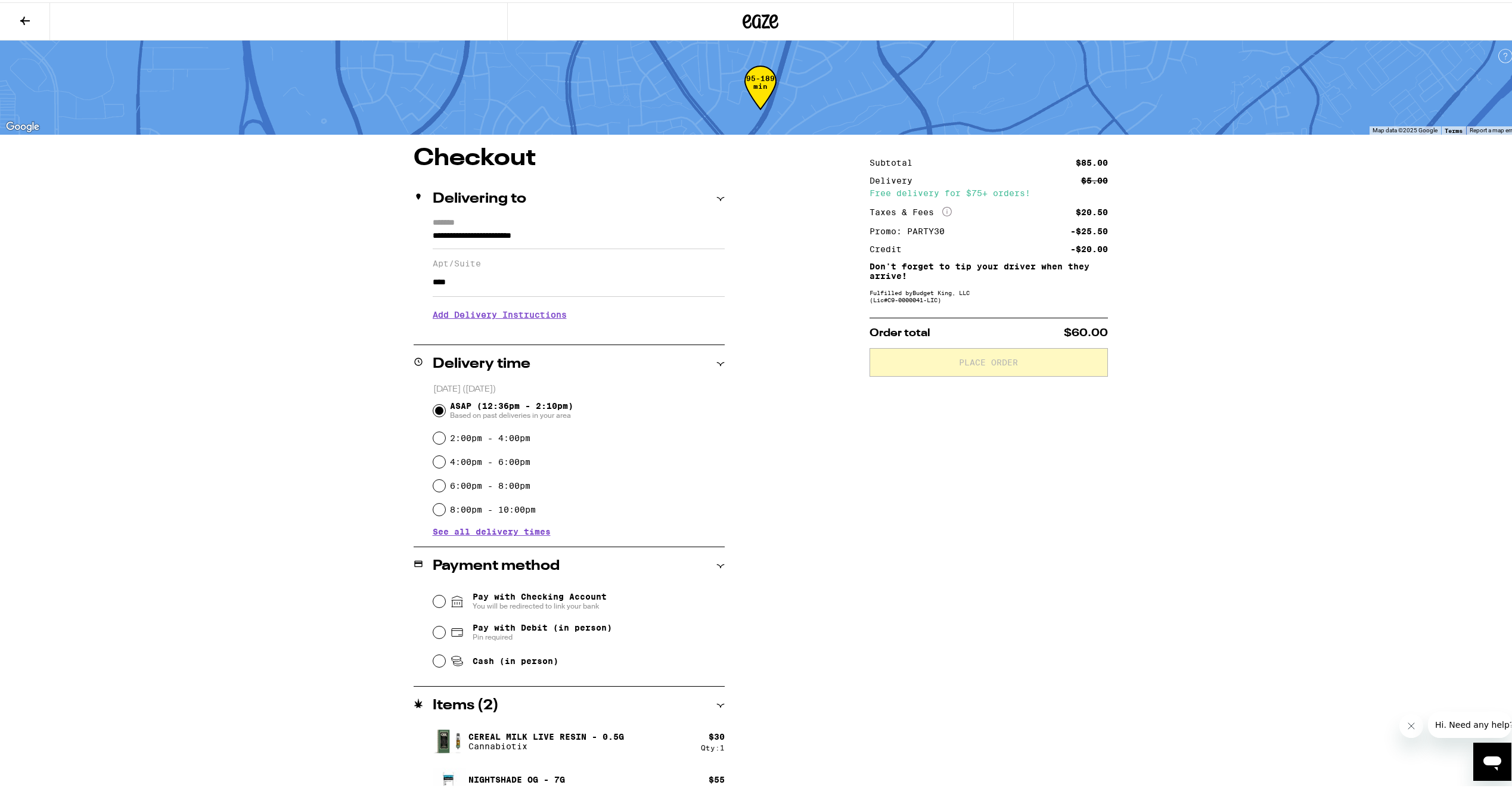
type input "****"
click at [384, 283] on div "**********" at bounding box center [760, 476] width 858 height 664
click at [436, 661] on input "Cash (in person)" at bounding box center [439, 658] width 12 height 12
radio input "true"
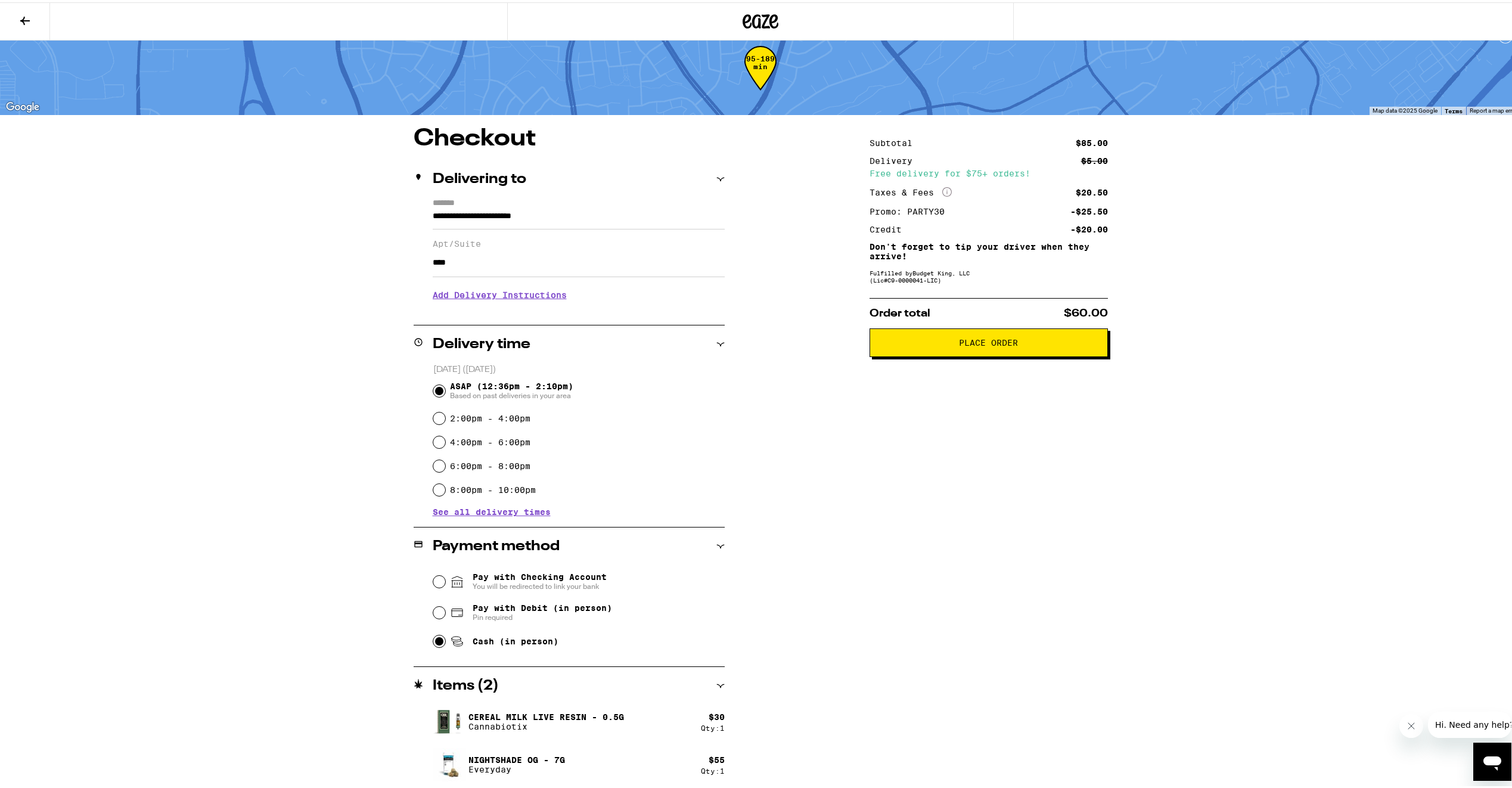
scroll to position [21, 0]
click at [913, 340] on span "Place Order" at bounding box center [989, 339] width 218 height 9
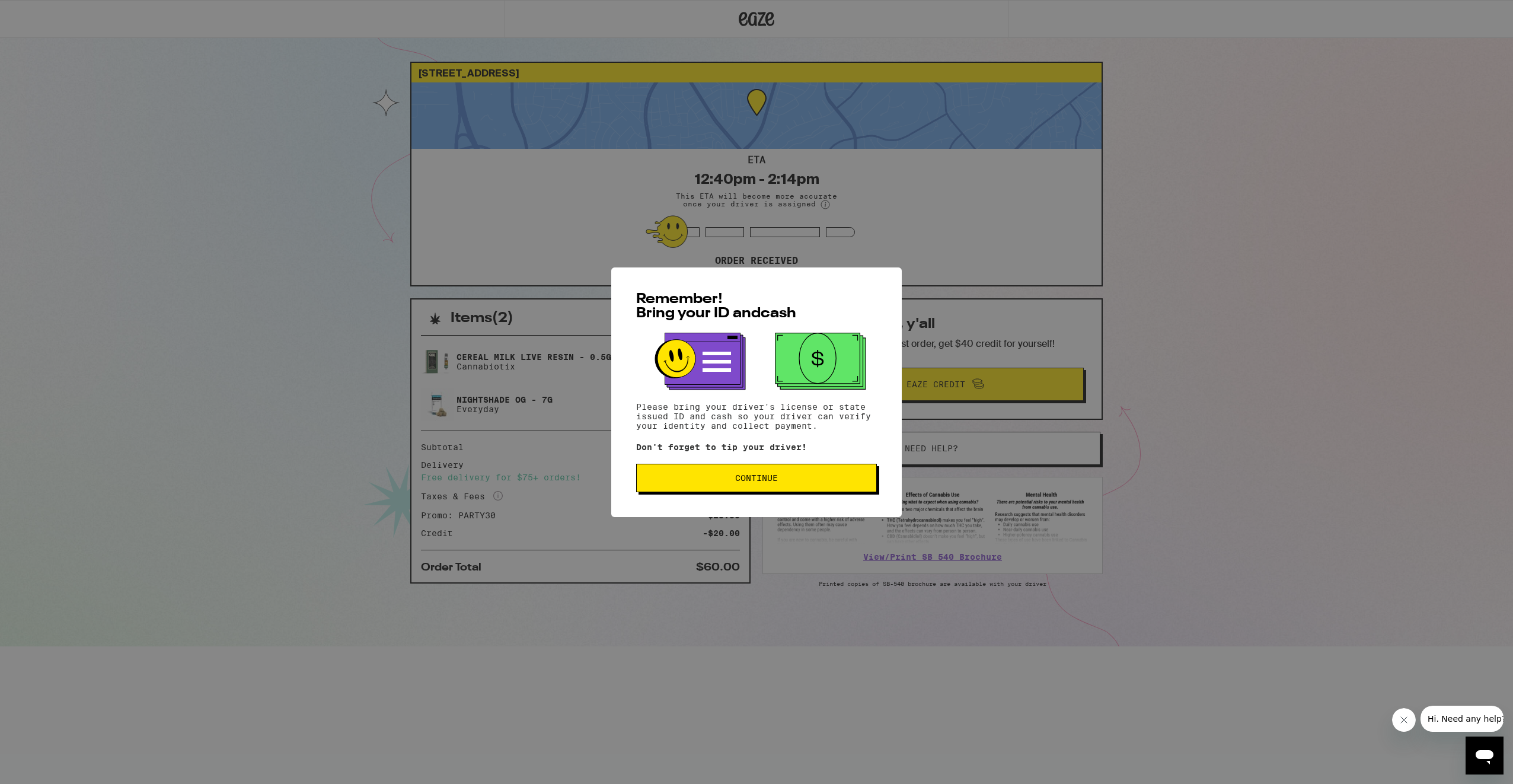
click at [793, 468] on button "Continue" at bounding box center [756, 478] width 241 height 28
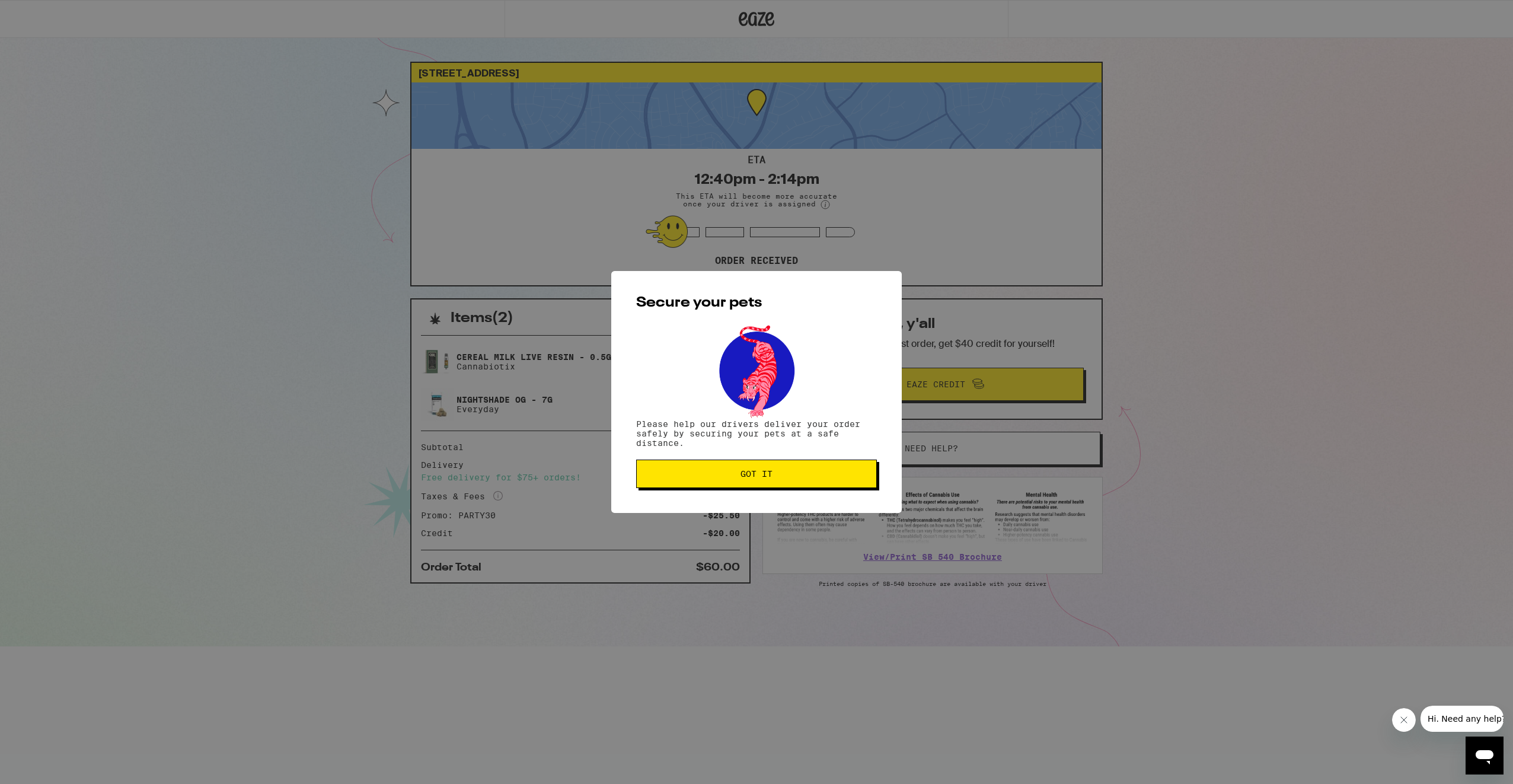
click at [804, 468] on button "Got it" at bounding box center [756, 473] width 241 height 28
